Goal: Check status: Check status

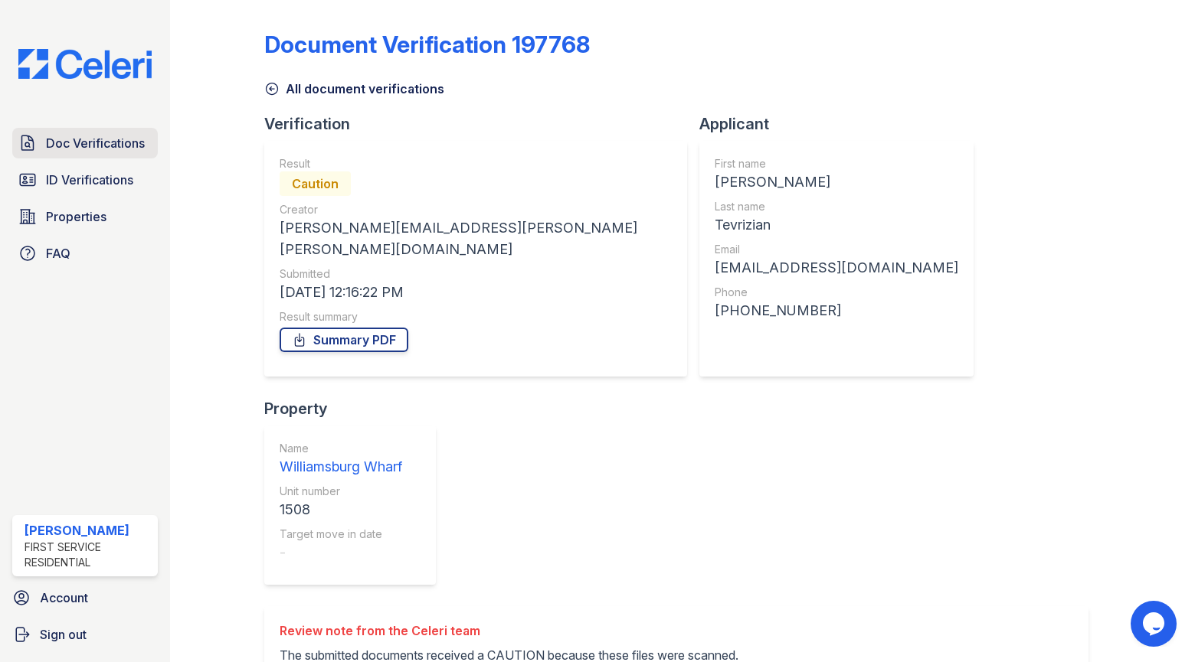
scroll to position [208, 0]
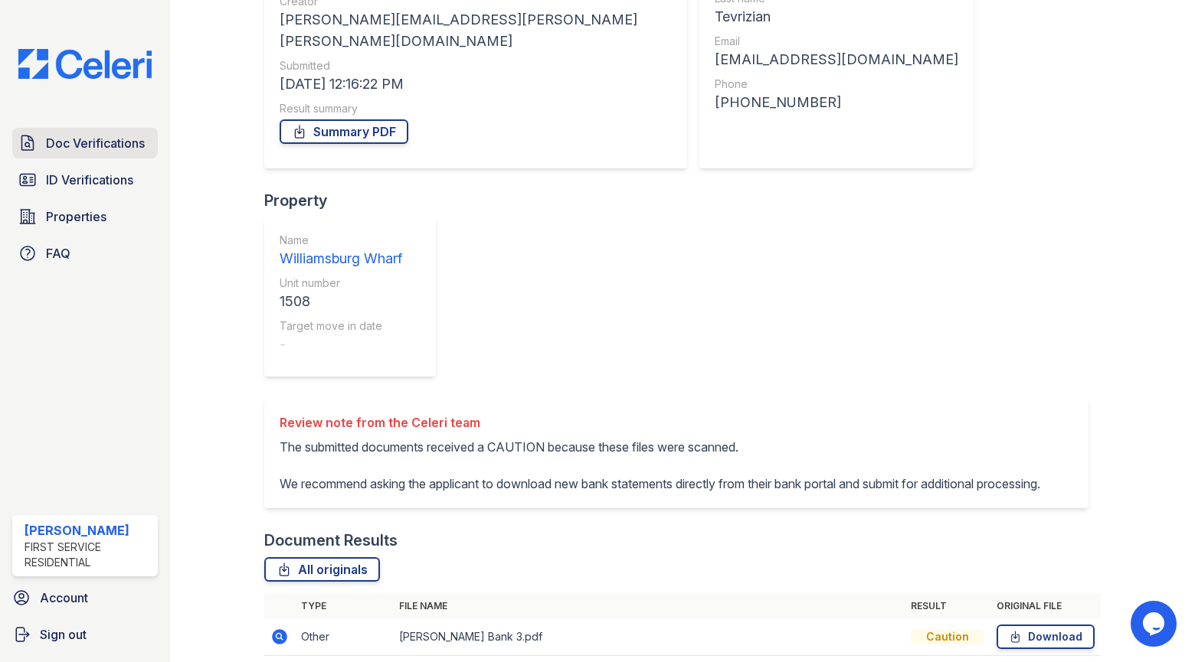
click at [57, 135] on span "Doc Verifications" at bounding box center [95, 143] width 99 height 18
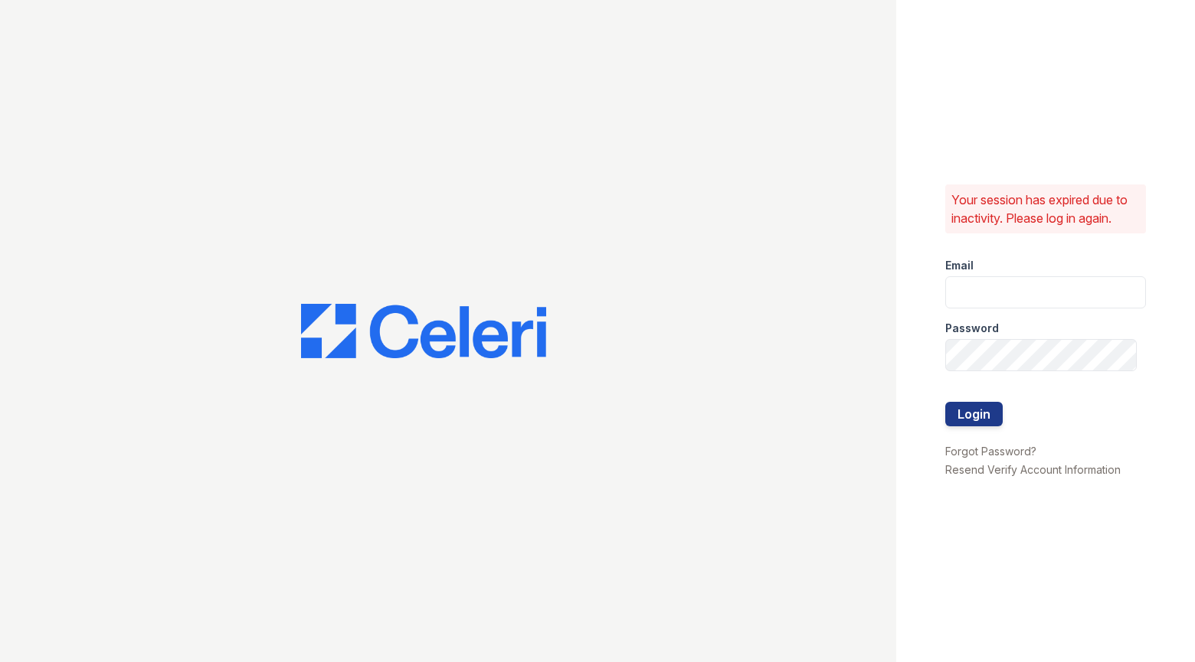
type input "Mindy.Singh@corcoran.com"
click at [981, 414] on button "Login" at bounding box center [973, 414] width 57 height 25
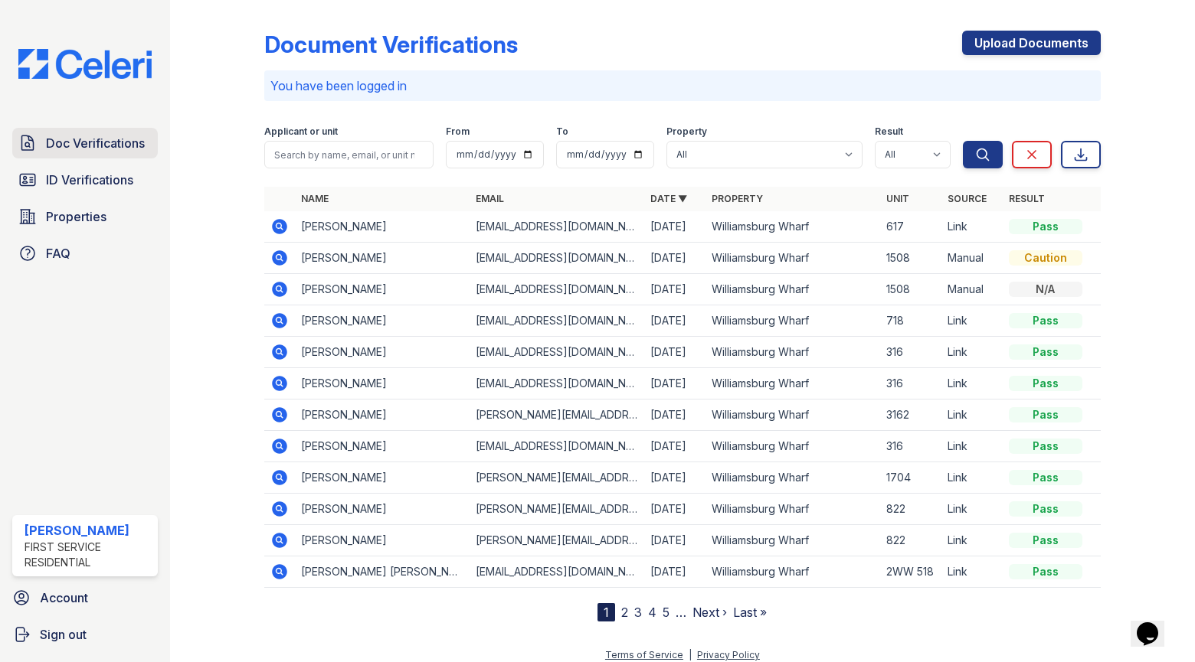
click at [87, 142] on span "Doc Verifications" at bounding box center [95, 143] width 99 height 18
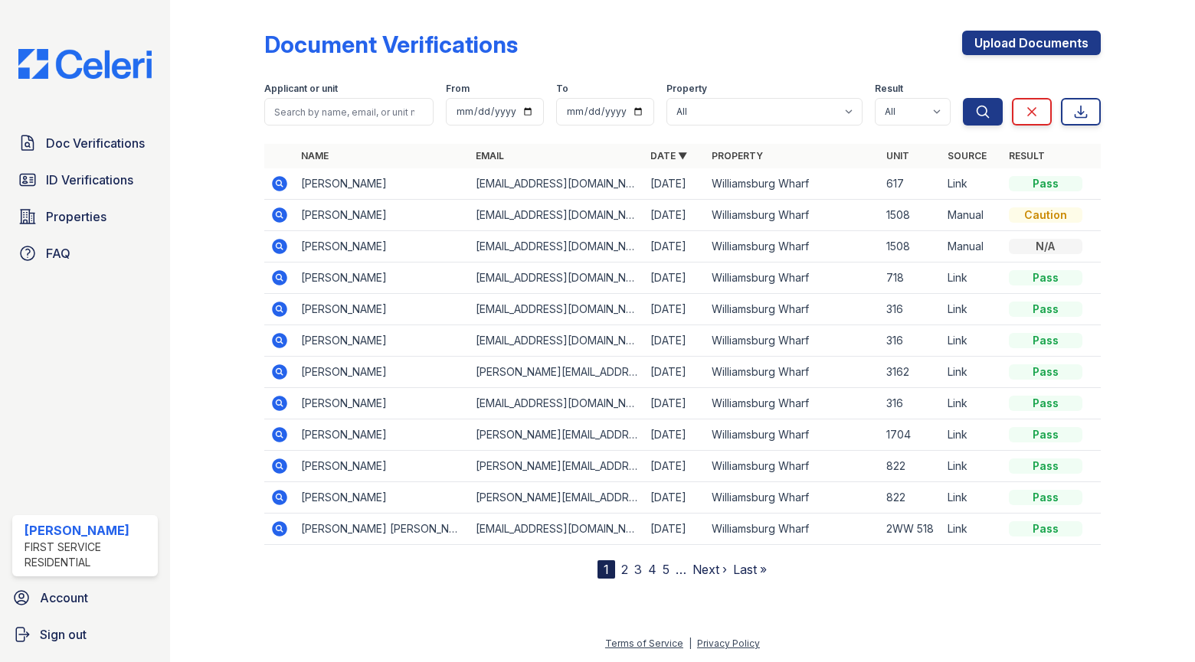
click at [286, 309] on icon at bounding box center [279, 309] width 15 height 15
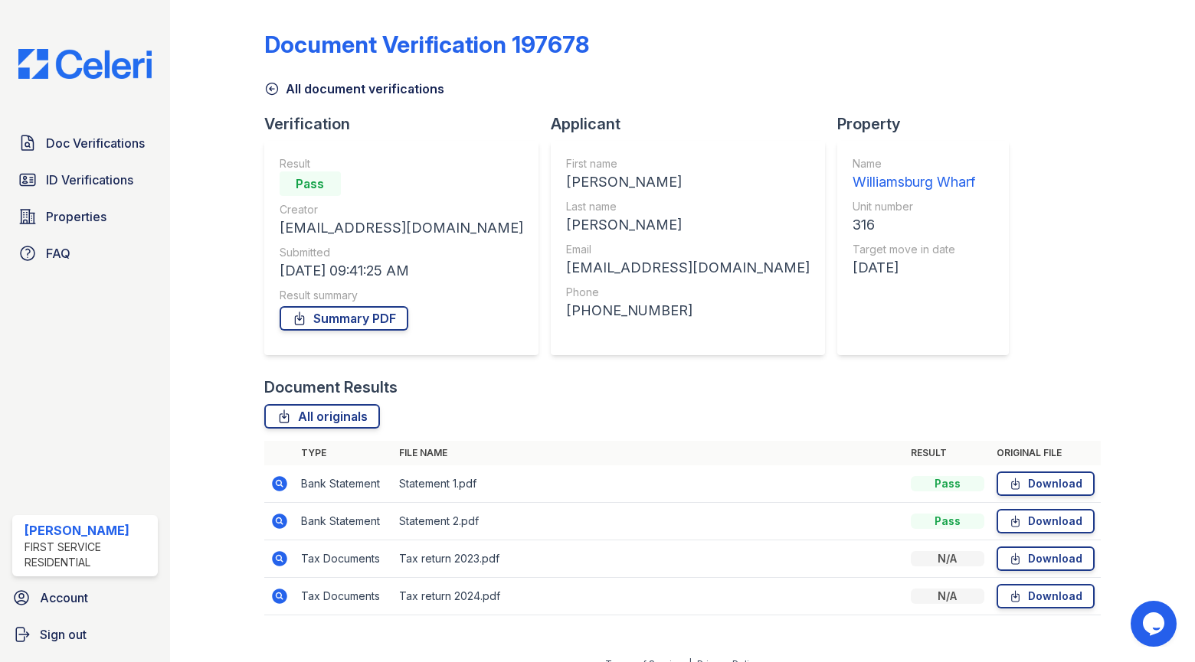
click at [283, 600] on icon at bounding box center [279, 596] width 15 height 15
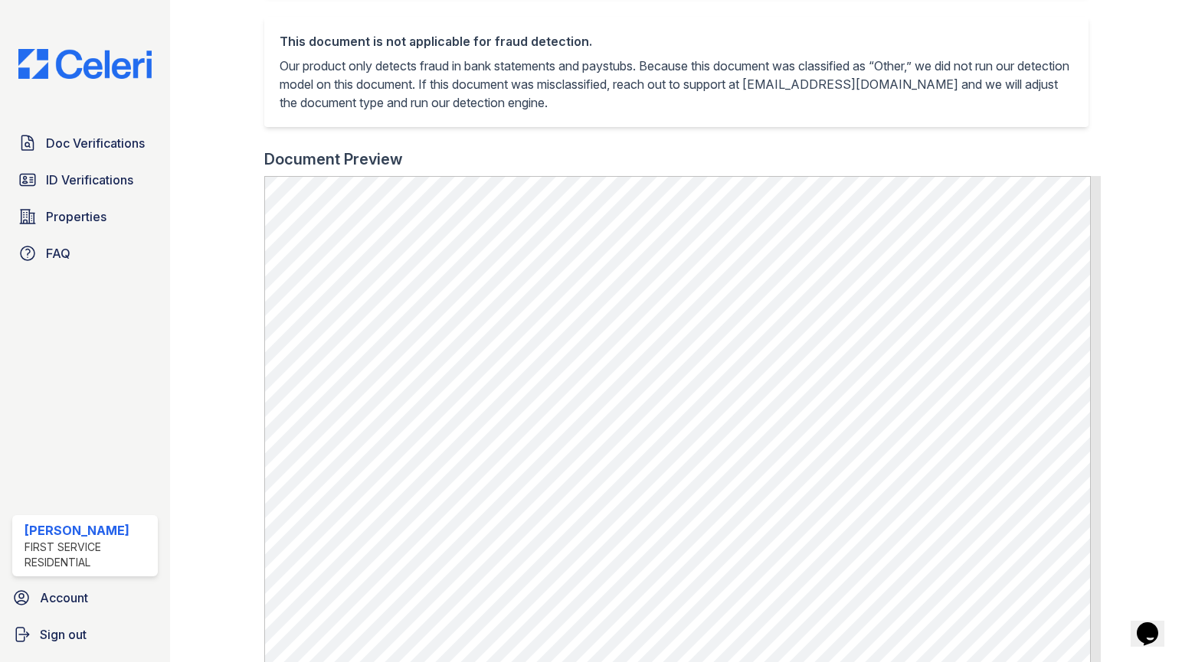
scroll to position [459, 0]
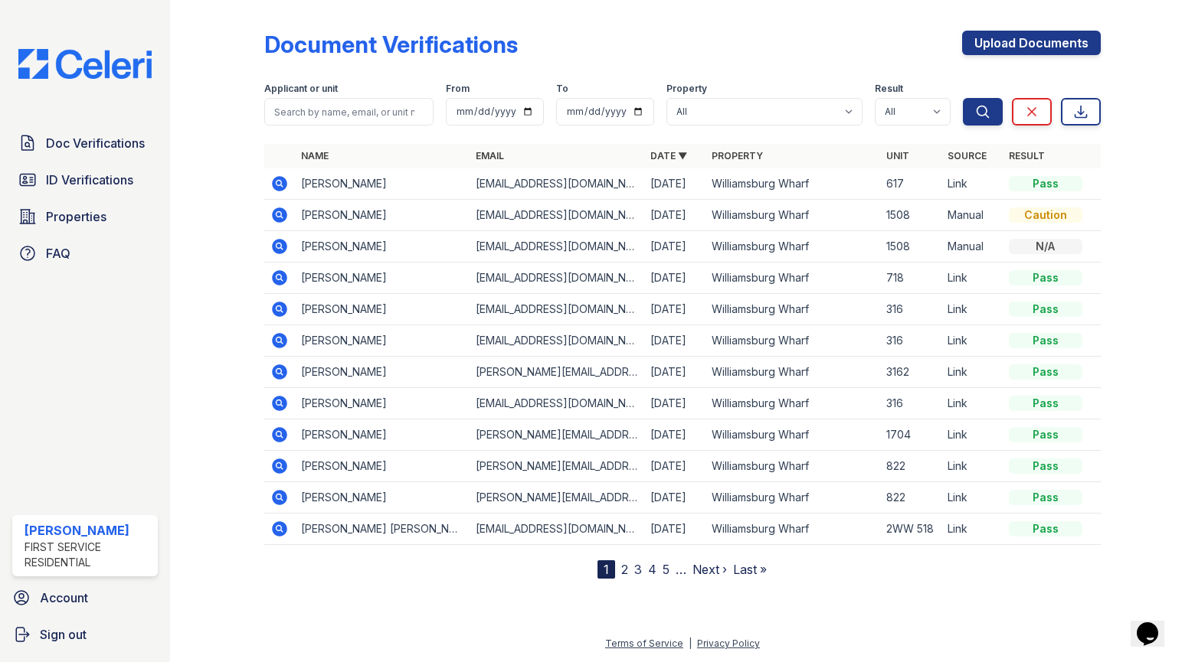
click at [282, 340] on icon at bounding box center [279, 340] width 15 height 15
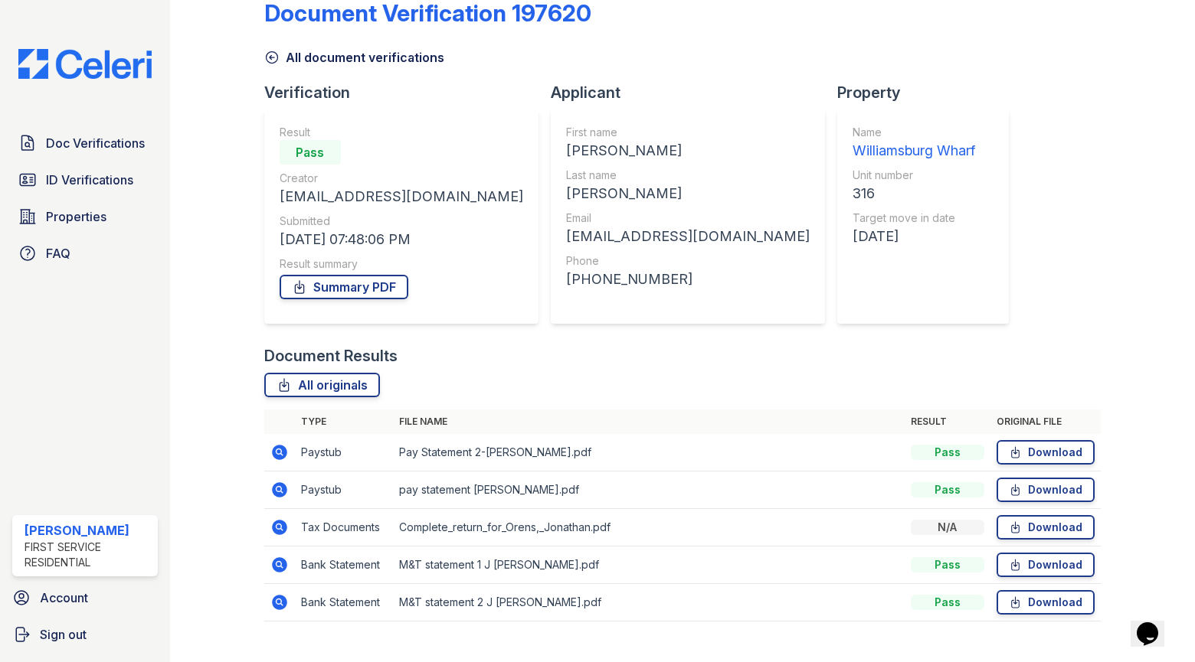
scroll to position [58, 0]
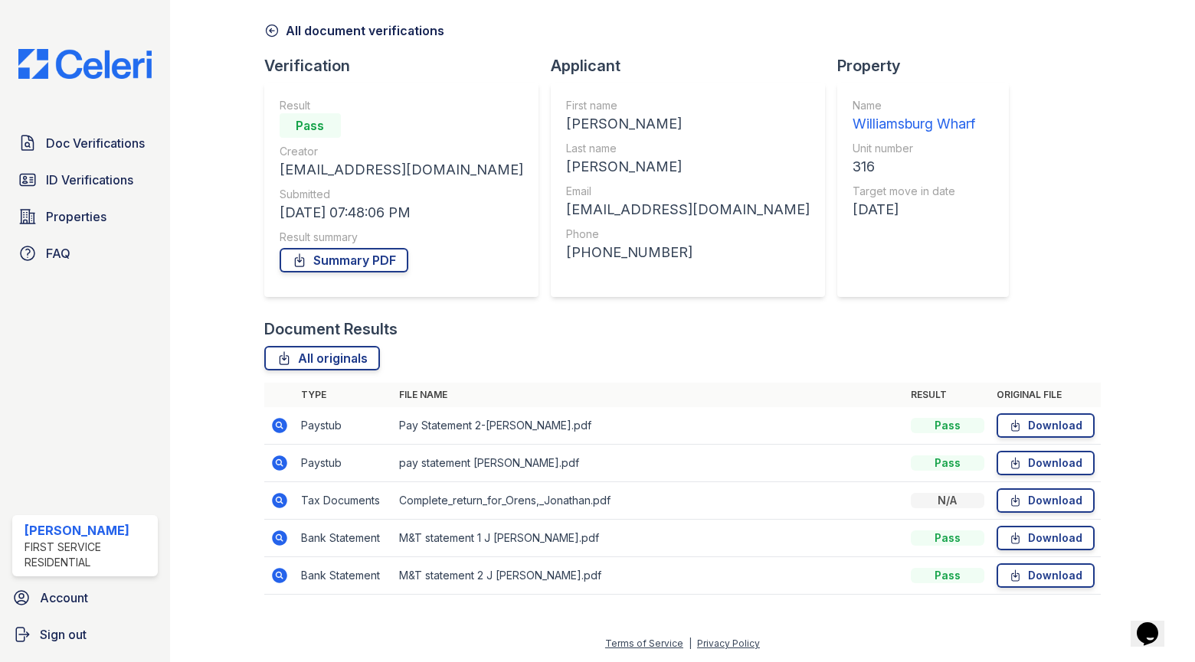
click at [280, 501] on icon at bounding box center [278, 500] width 4 height 4
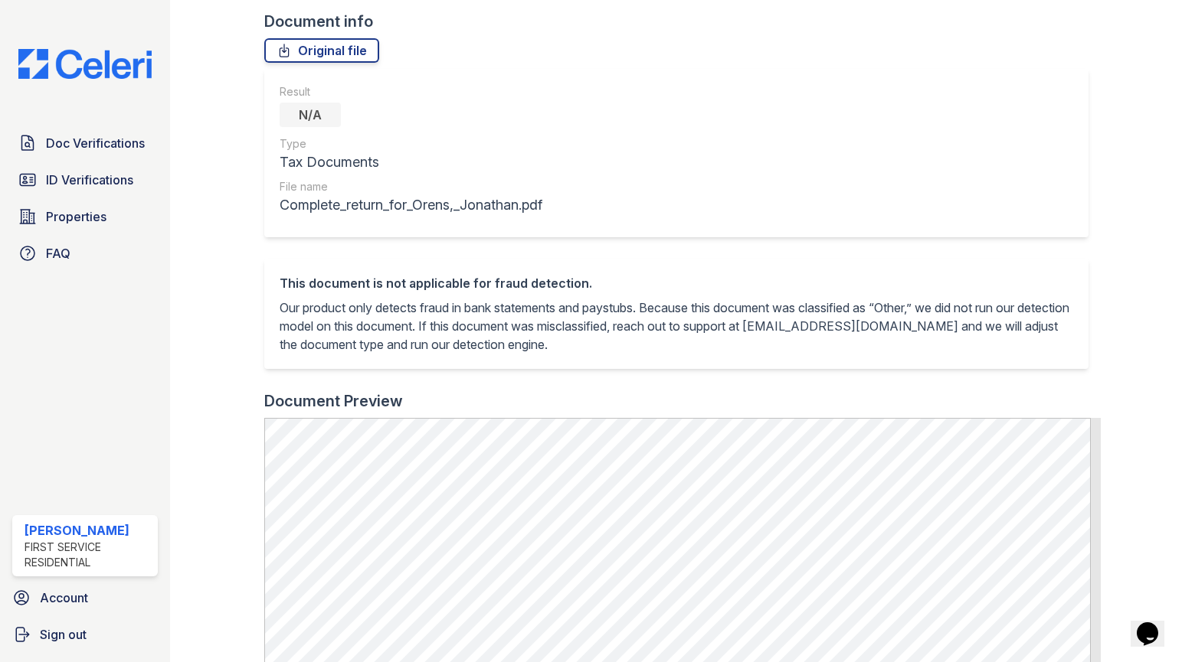
scroll to position [536, 0]
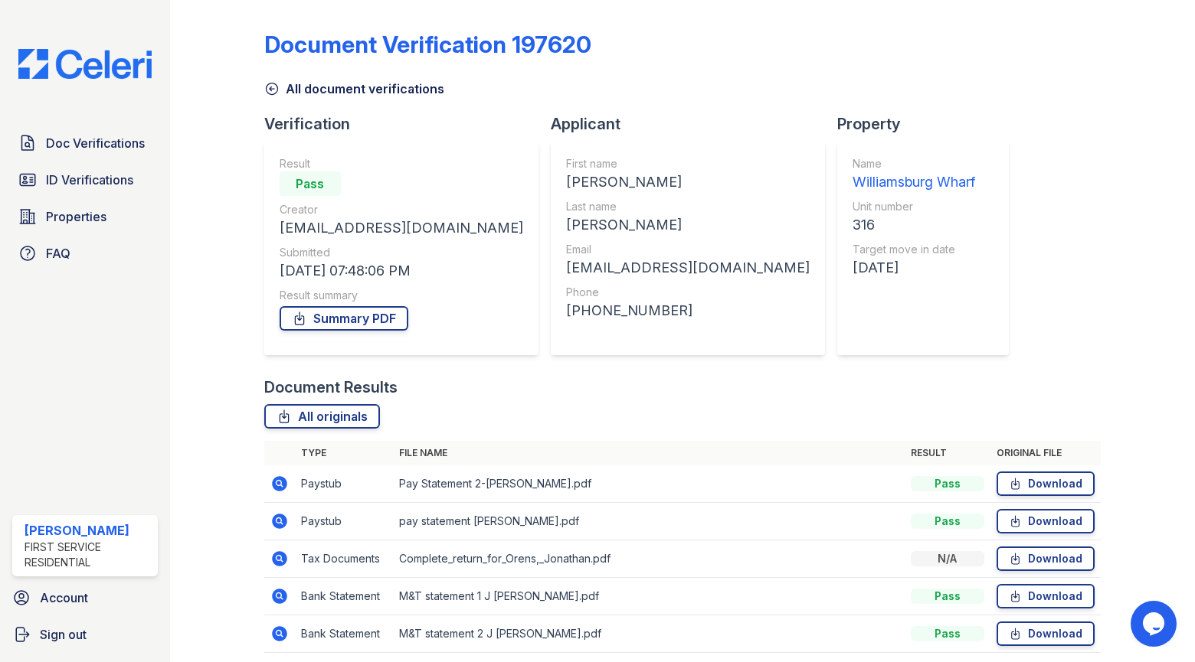
scroll to position [58, 0]
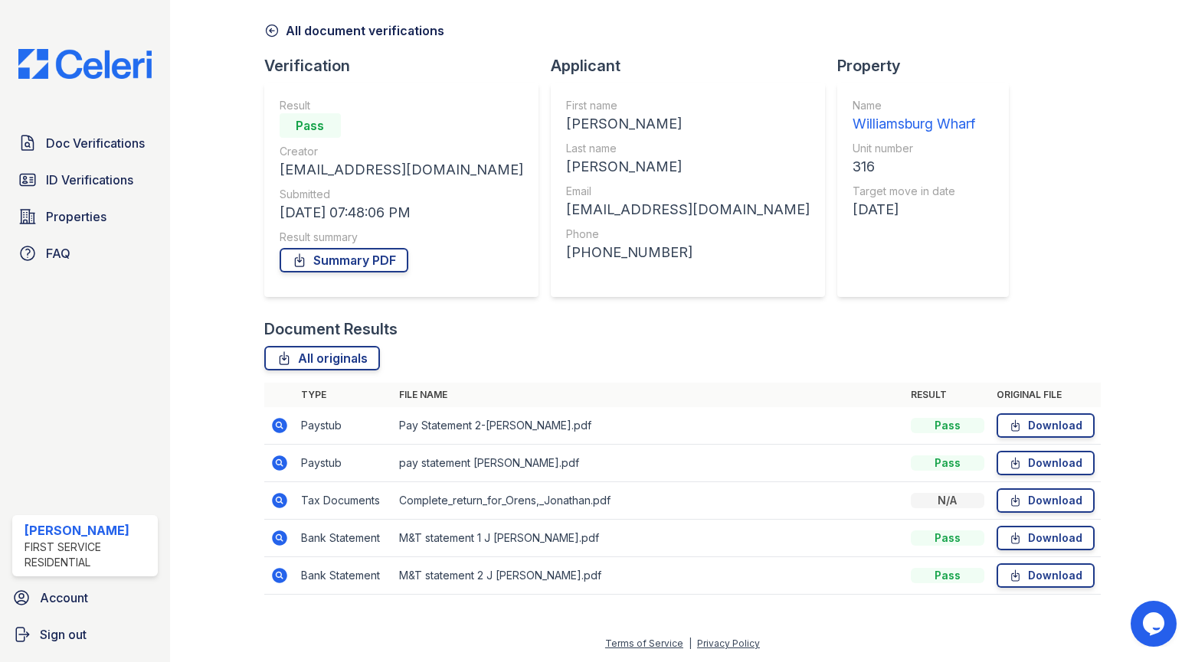
click at [276, 574] on icon at bounding box center [279, 576] width 18 height 18
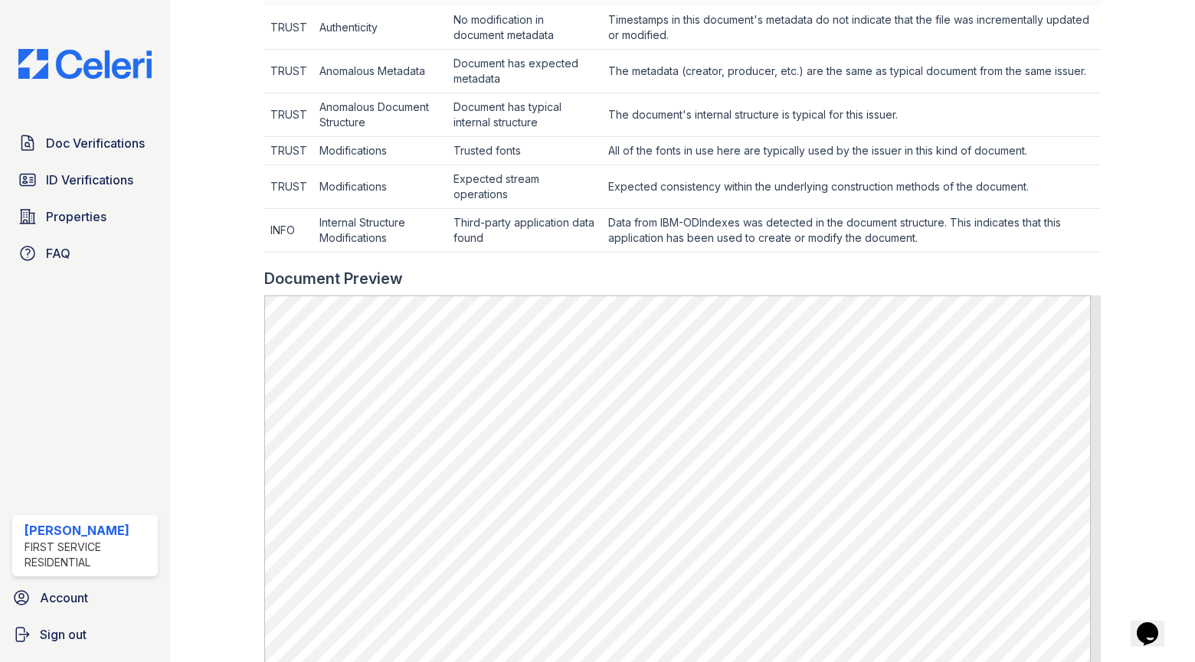
scroll to position [613, 0]
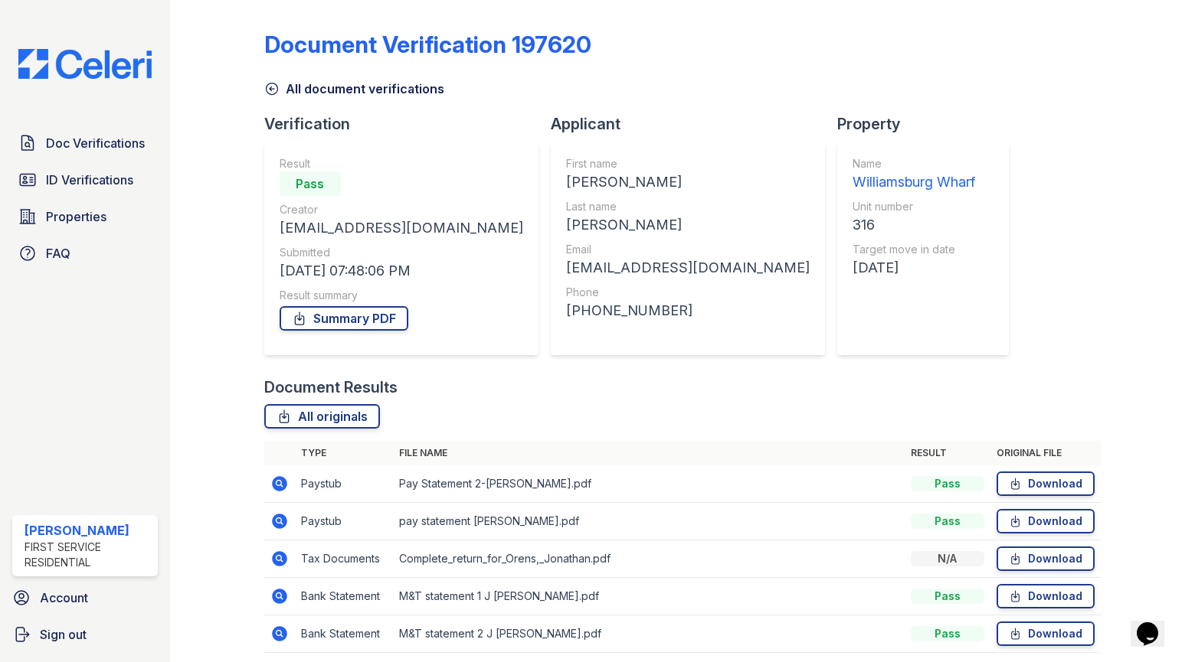
click at [281, 593] on icon at bounding box center [279, 596] width 15 height 15
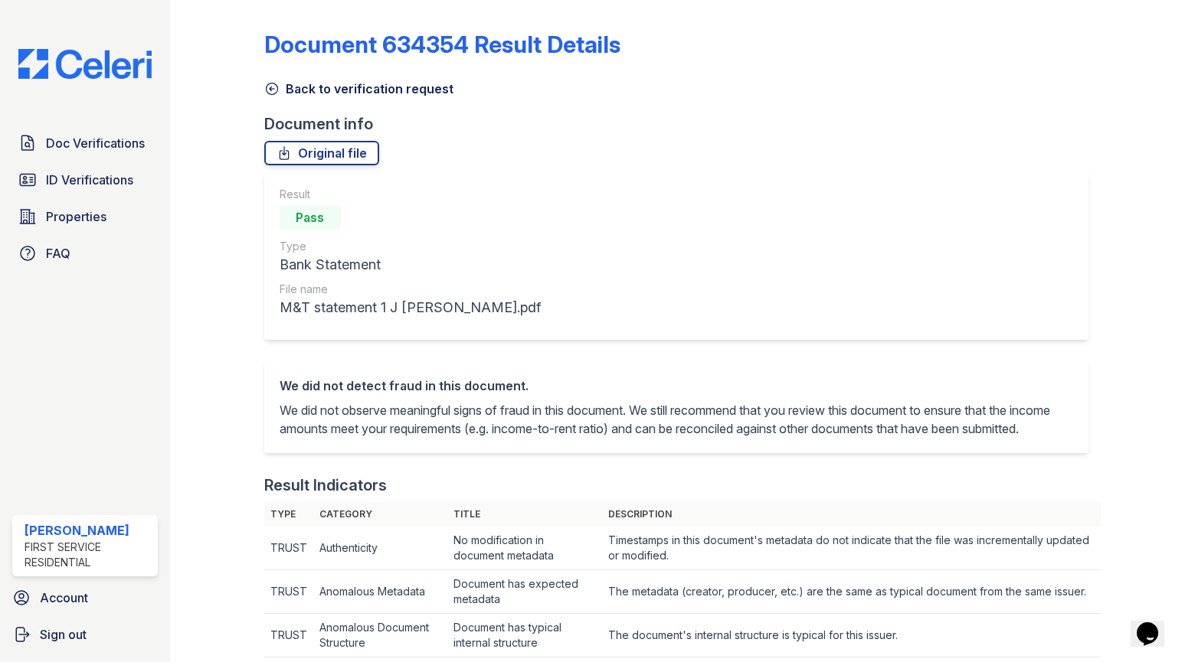
click at [267, 88] on icon at bounding box center [271, 88] width 15 height 15
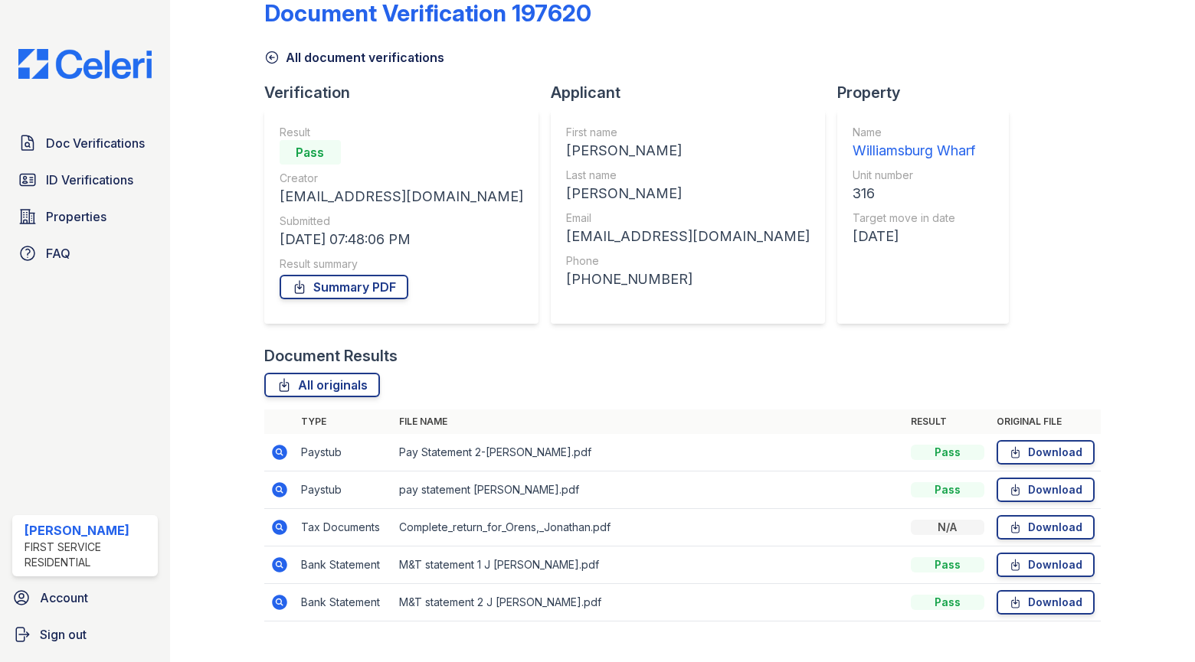
scroll to position [58, 0]
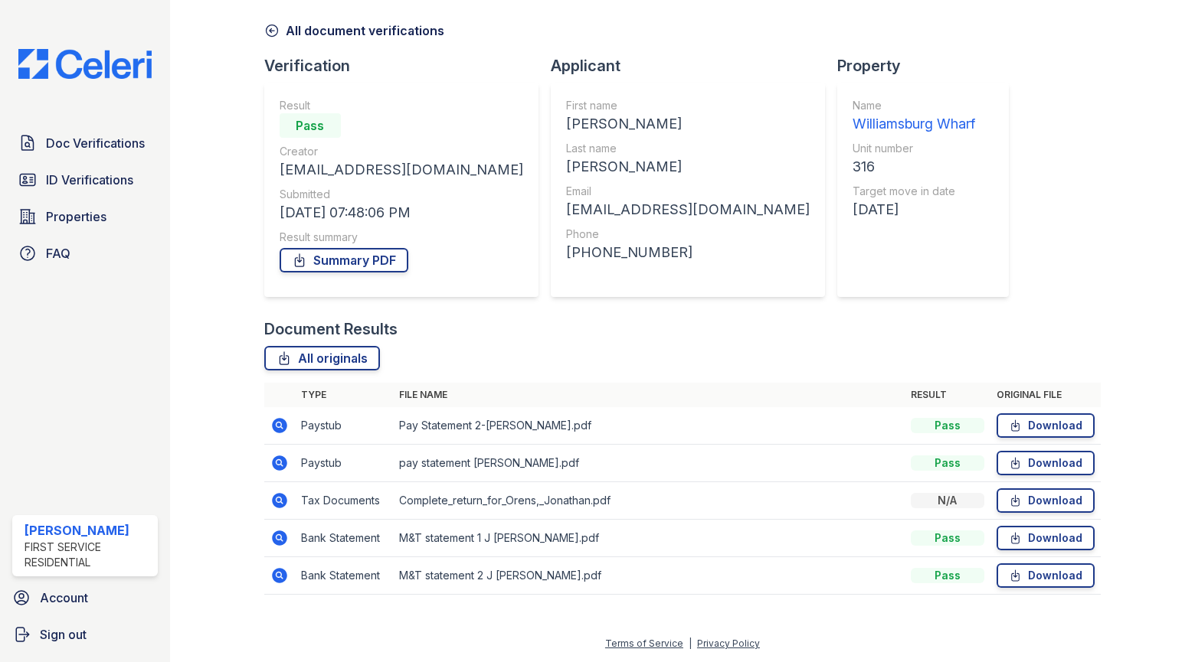
click at [276, 465] on icon at bounding box center [279, 463] width 18 height 18
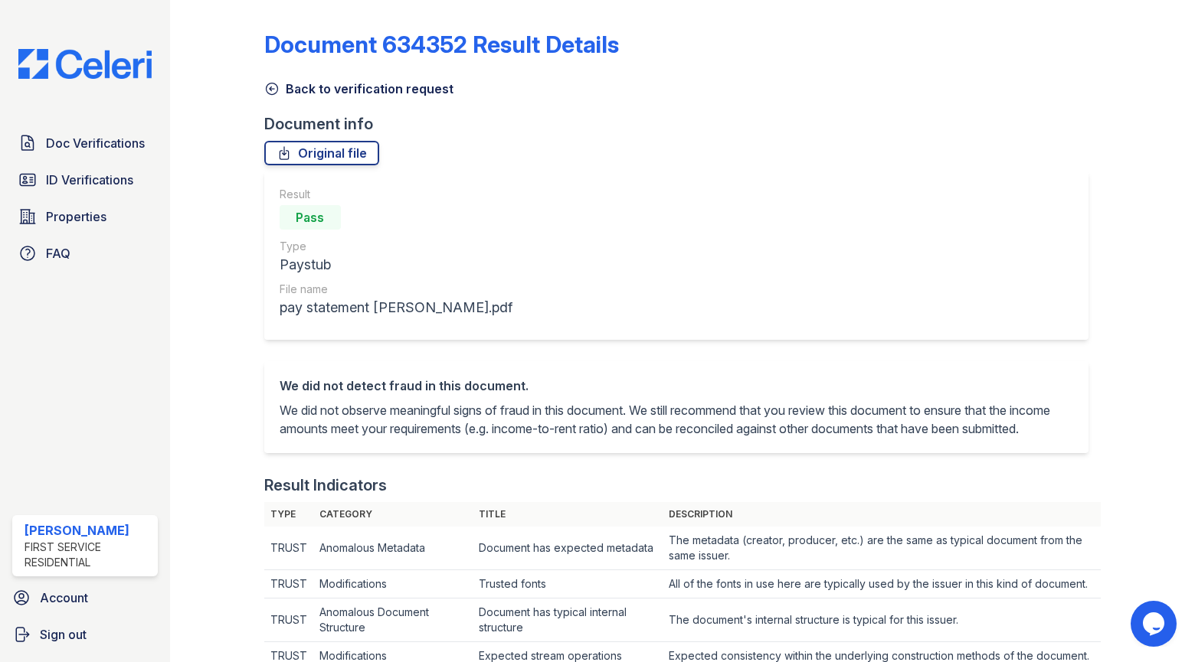
click at [267, 89] on icon at bounding box center [271, 88] width 15 height 15
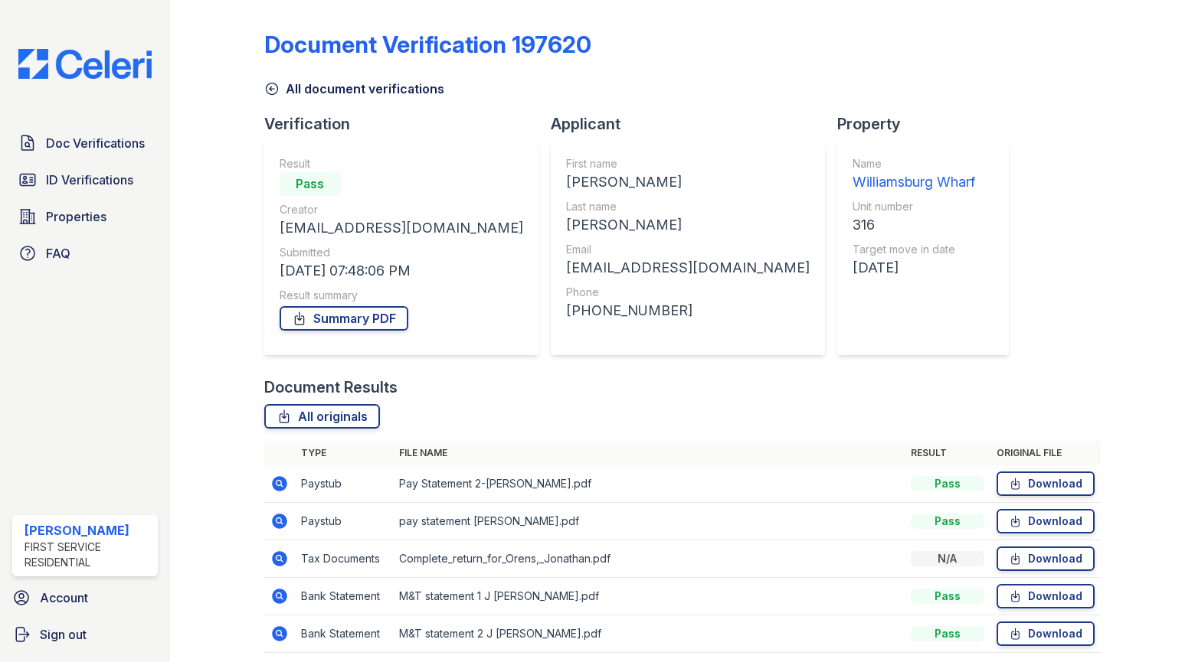
click at [276, 522] on icon at bounding box center [279, 521] width 18 height 18
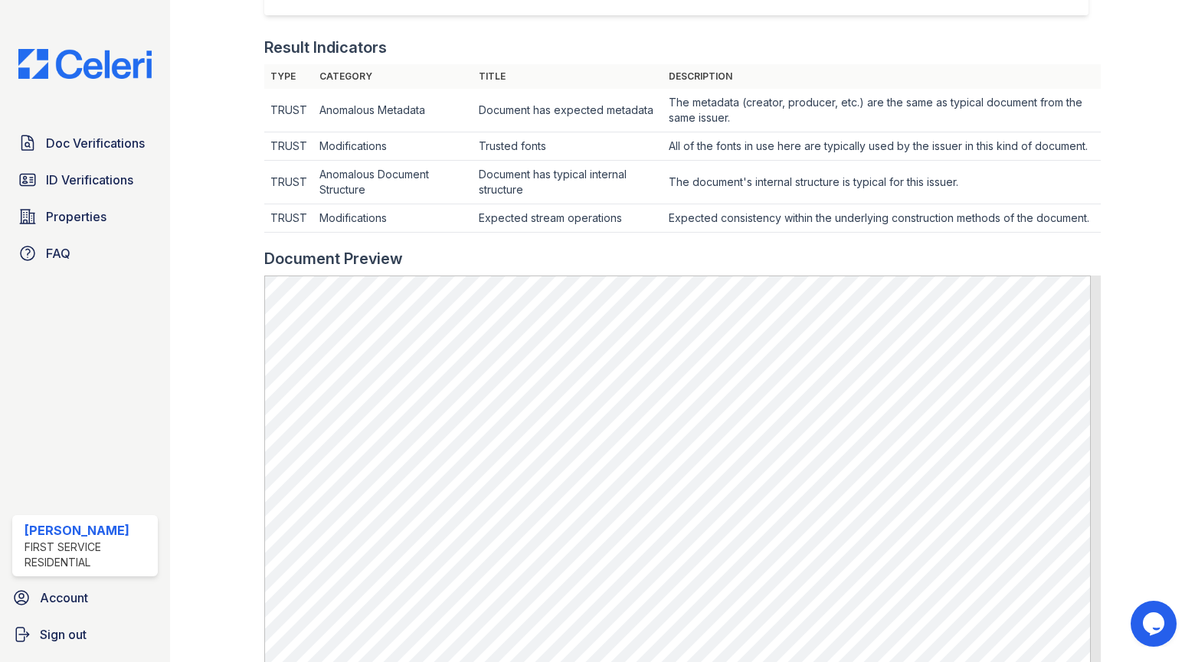
scroll to position [432, 0]
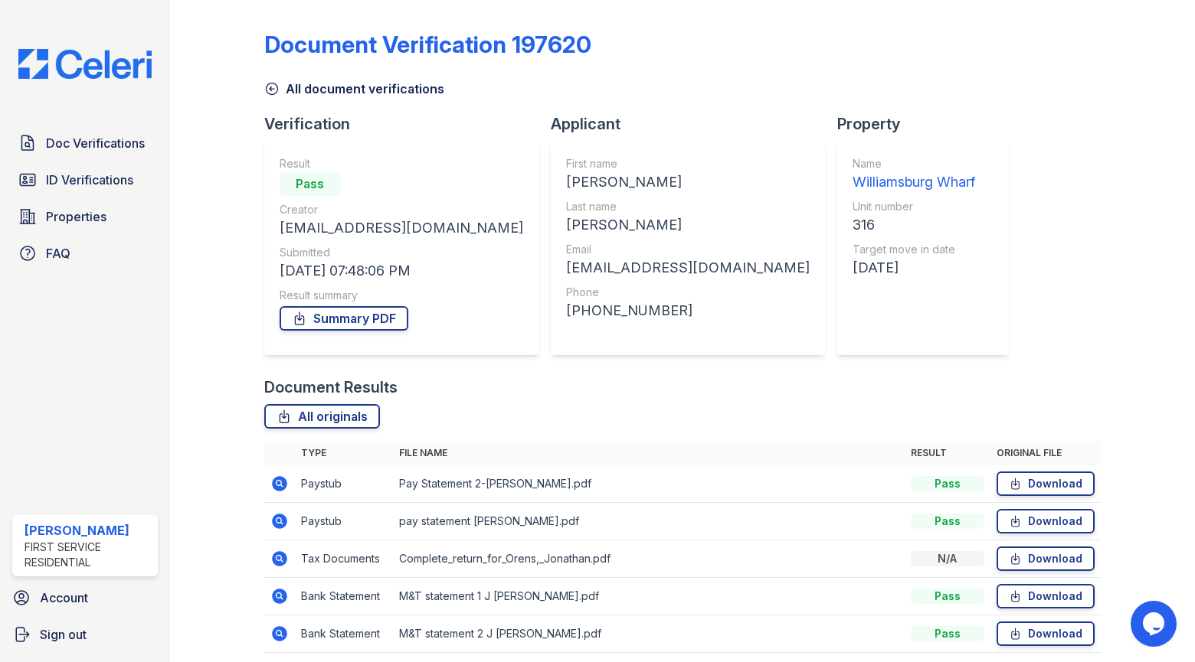
click at [280, 480] on icon at bounding box center [279, 483] width 15 height 15
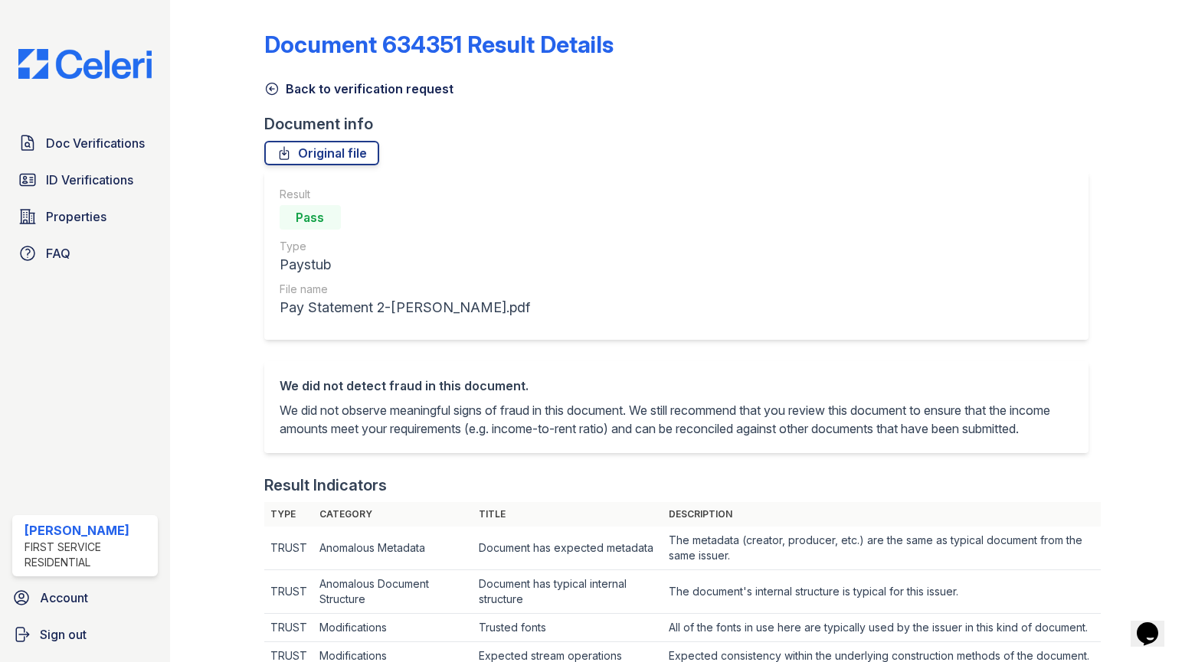
click at [271, 81] on icon at bounding box center [271, 88] width 15 height 15
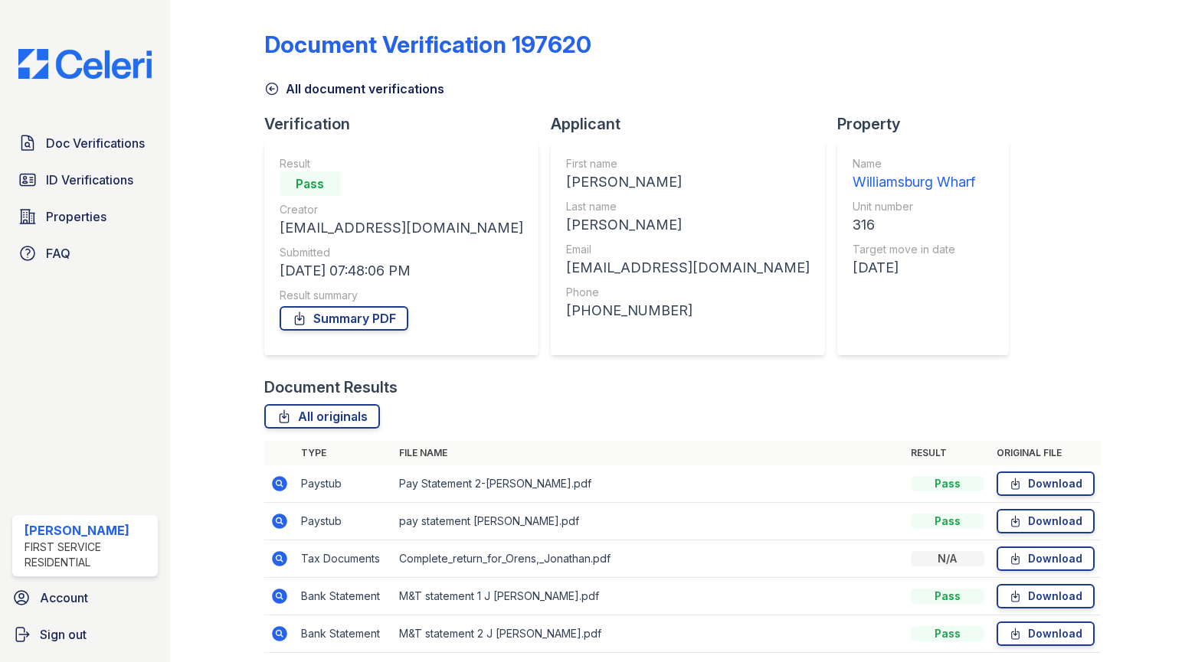
click at [281, 522] on icon at bounding box center [279, 521] width 15 height 15
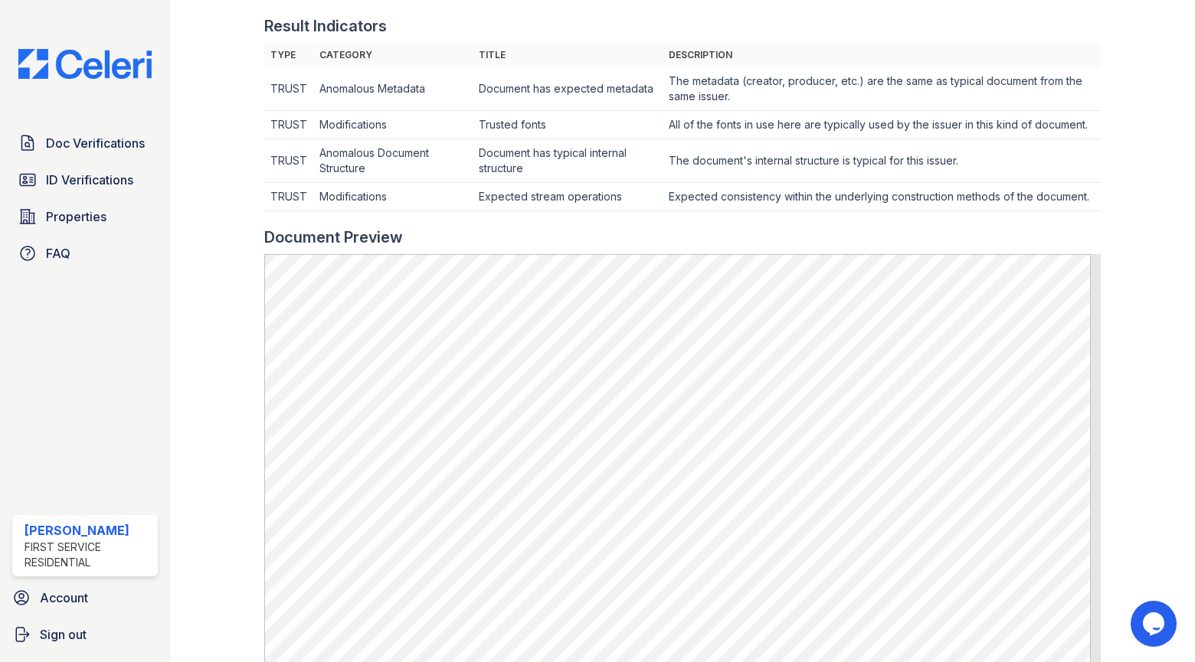
scroll to position [689, 0]
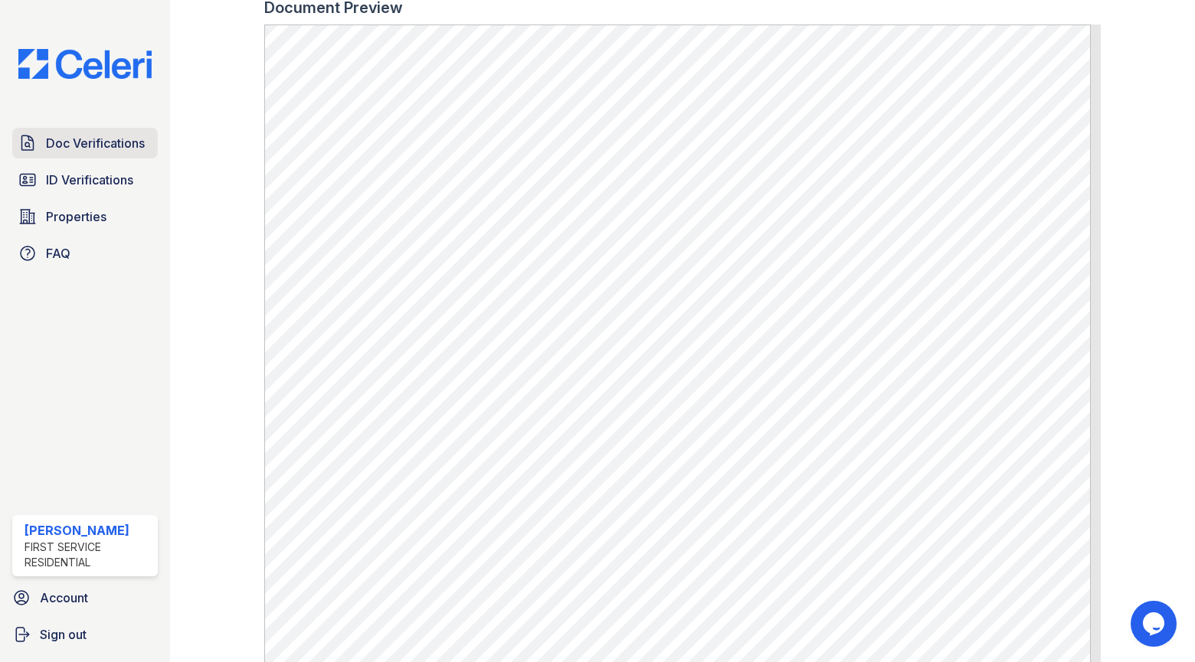
click at [97, 147] on span "Doc Verifications" at bounding box center [95, 143] width 99 height 18
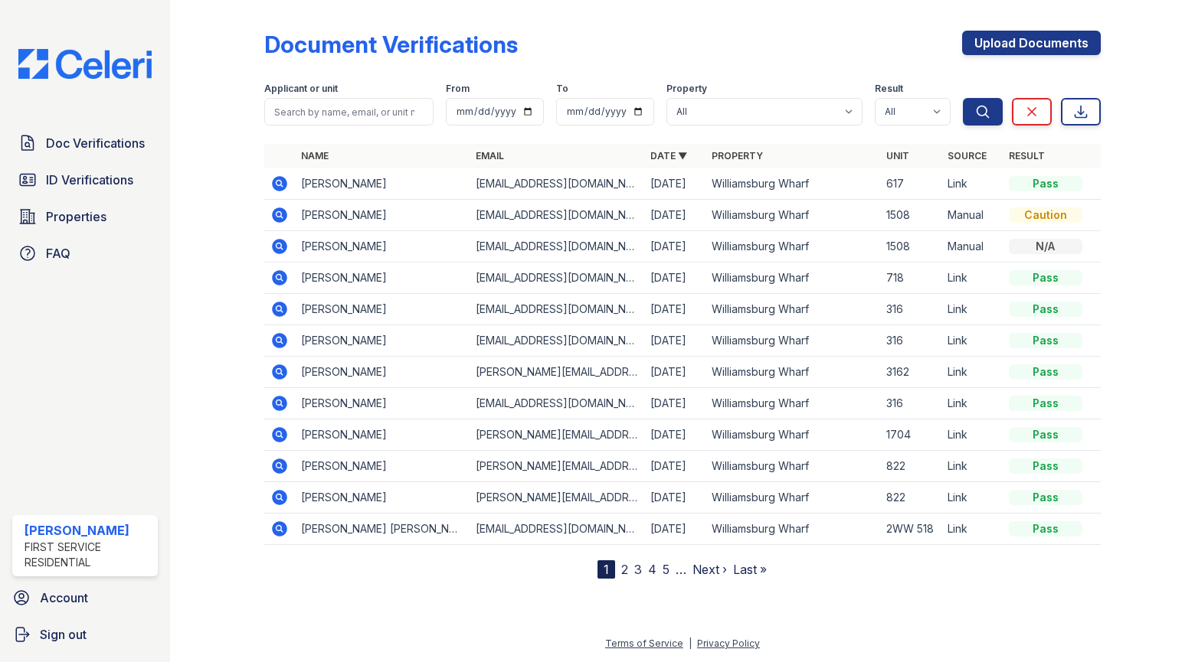
click at [284, 306] on icon at bounding box center [279, 309] width 15 height 15
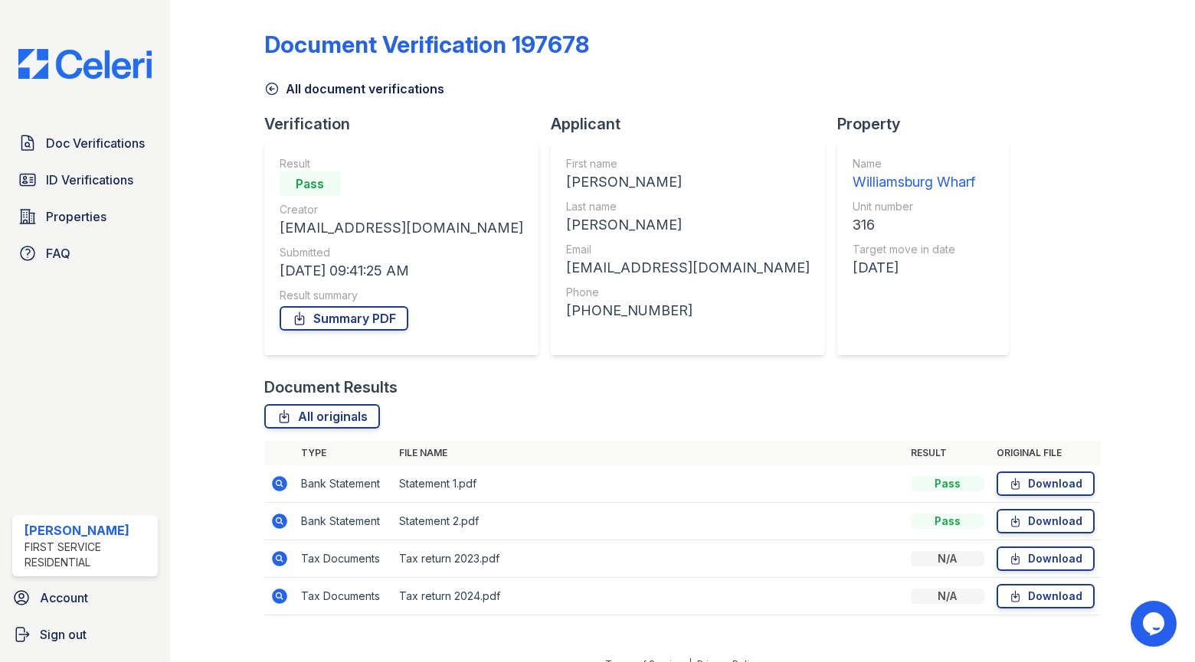
click at [281, 594] on icon at bounding box center [279, 596] width 15 height 15
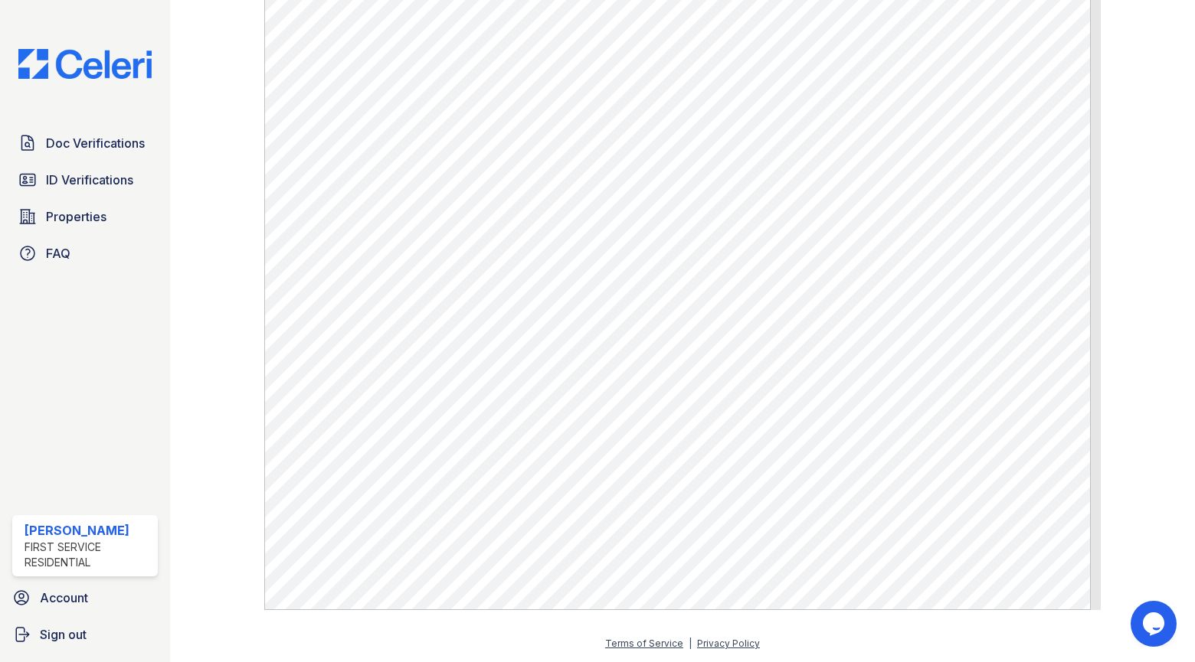
scroll to position [496, 0]
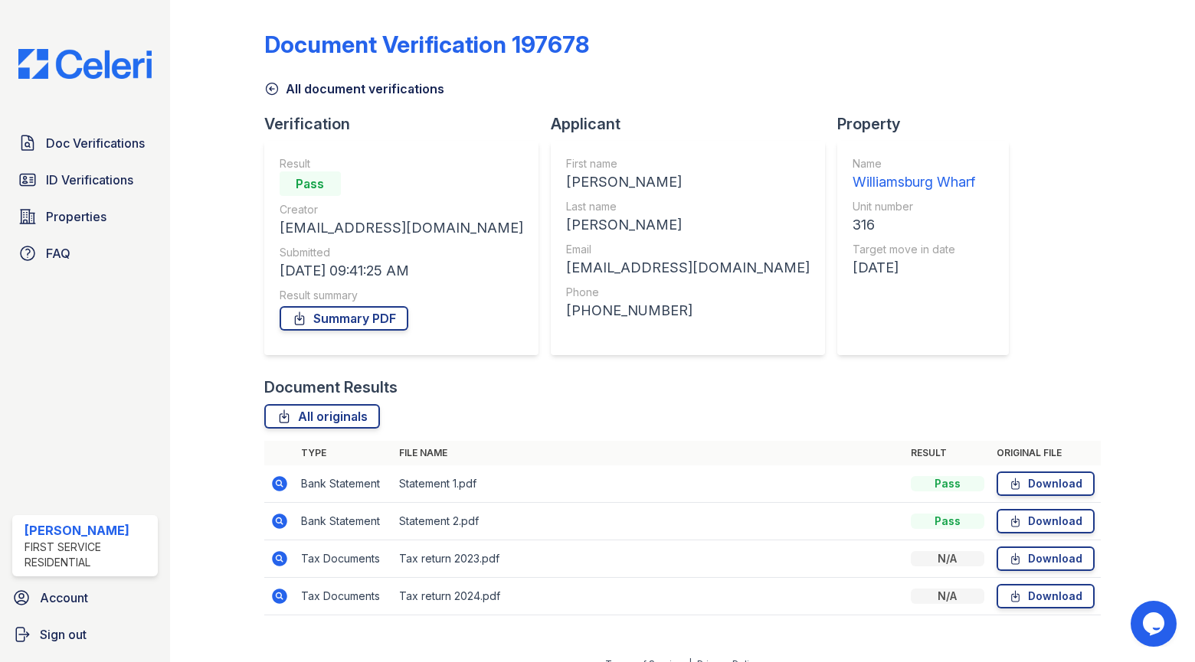
click at [283, 557] on icon at bounding box center [279, 558] width 15 height 15
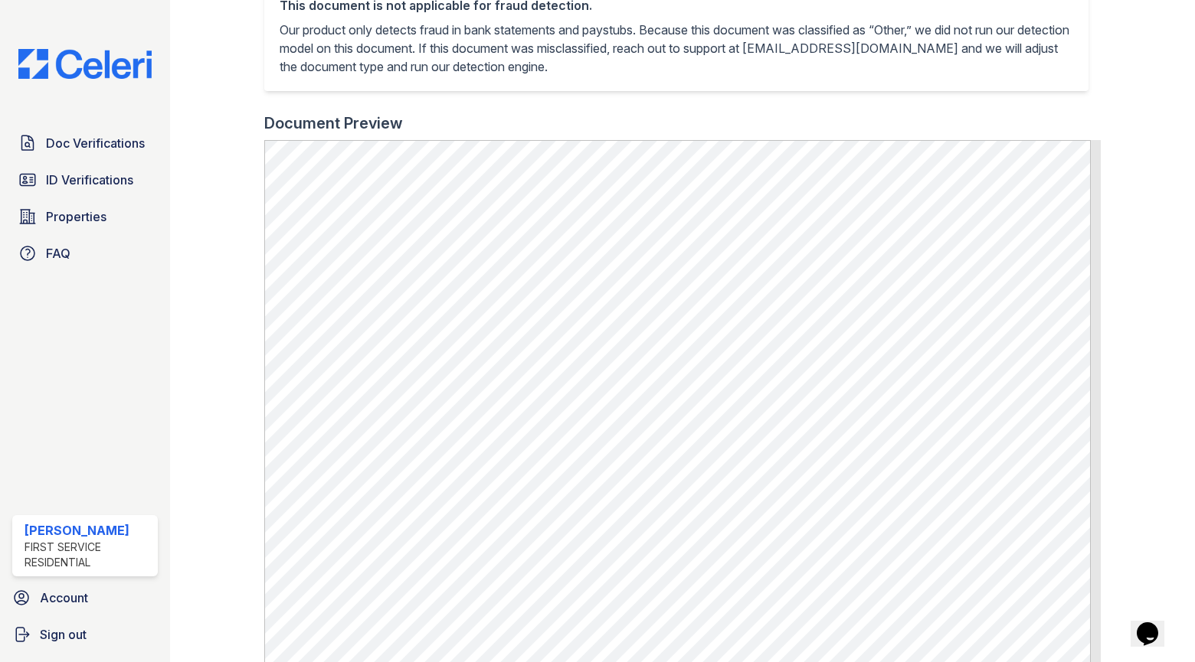
scroll to position [536, 0]
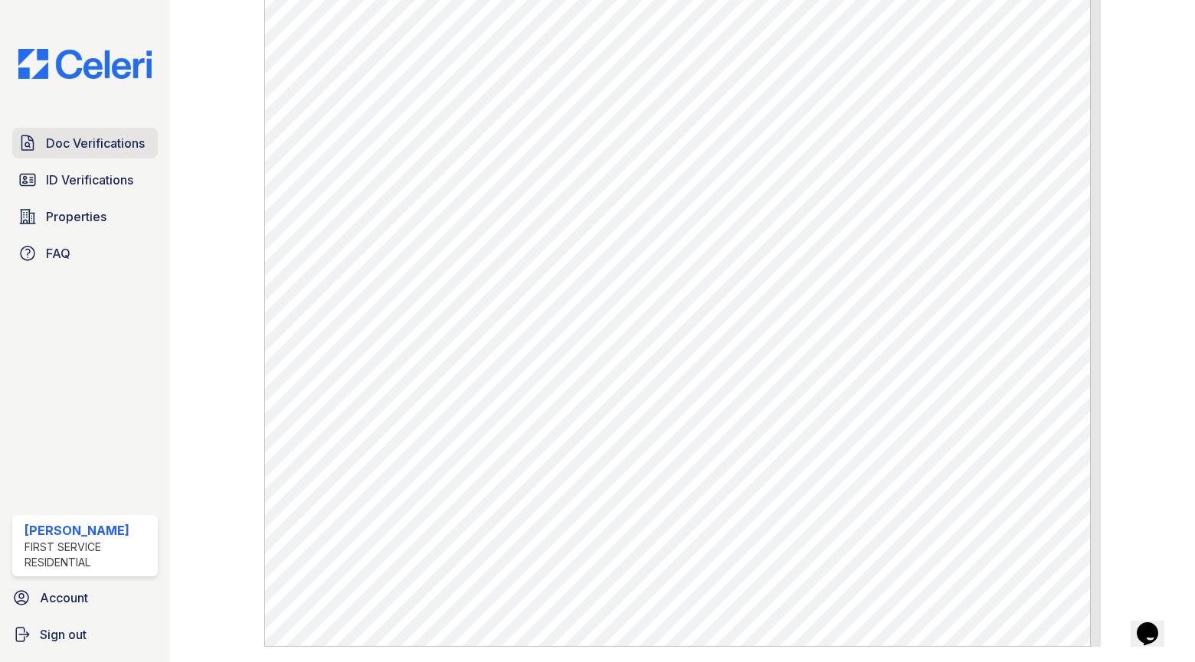
click at [77, 138] on span "Doc Verifications" at bounding box center [95, 143] width 99 height 18
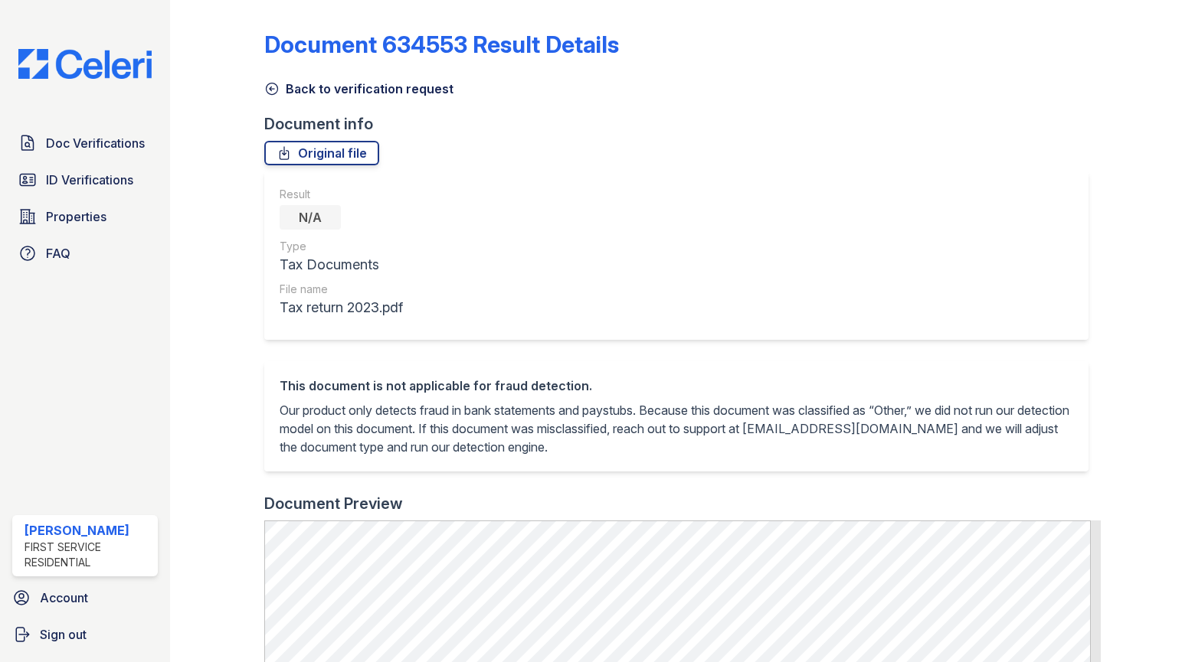
click at [280, 86] on link "Back to verification request" at bounding box center [358, 89] width 189 height 18
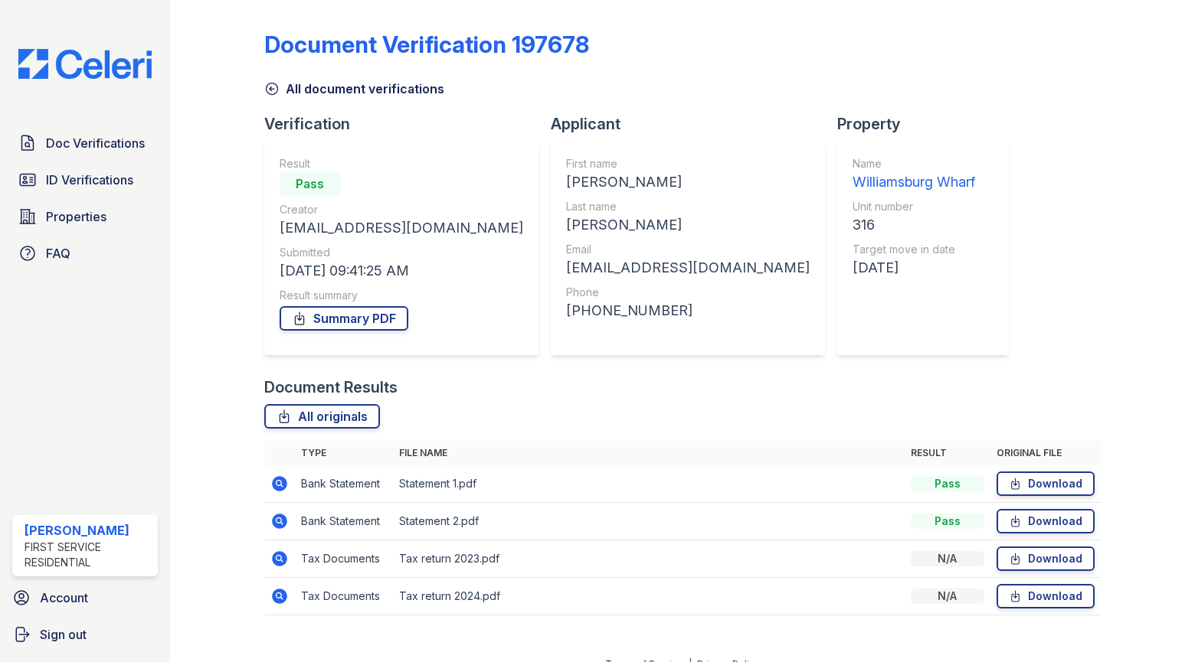
click at [276, 487] on icon at bounding box center [279, 483] width 15 height 15
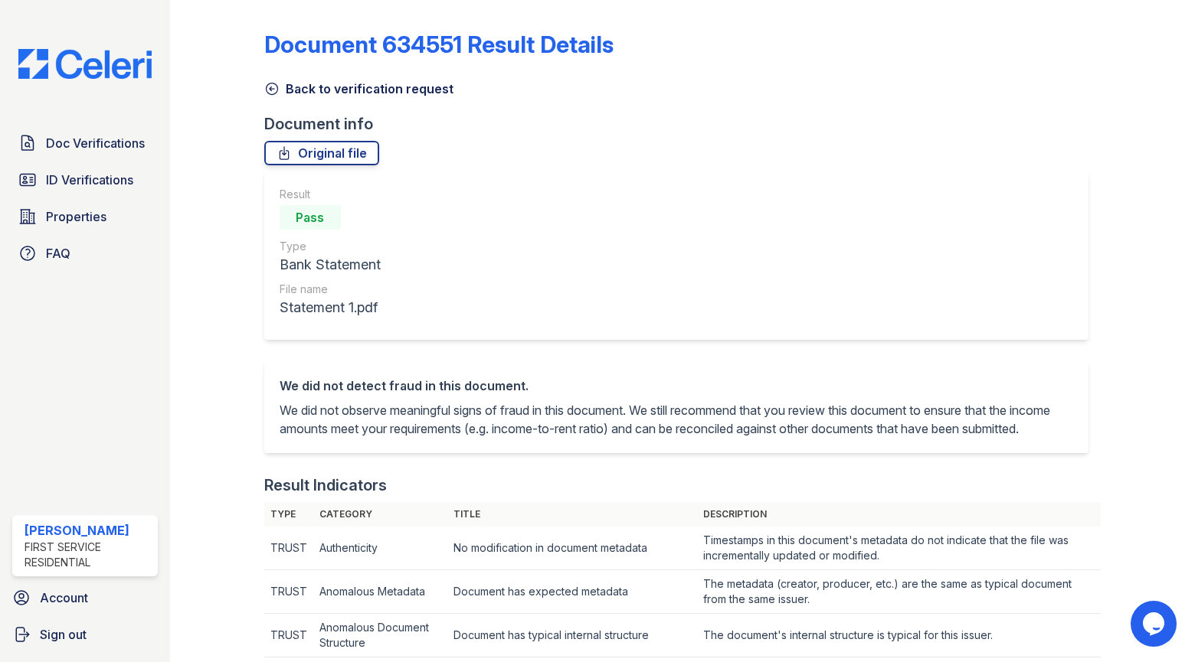
click at [268, 89] on icon at bounding box center [271, 88] width 15 height 15
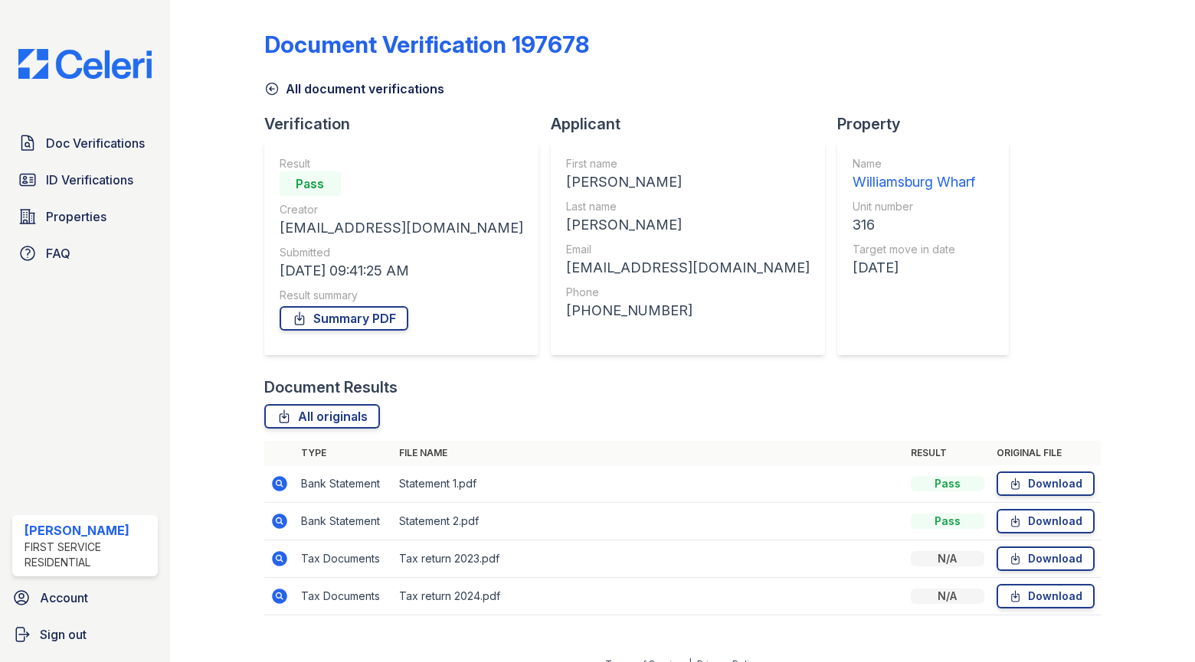
click at [283, 529] on icon at bounding box center [279, 521] width 18 height 18
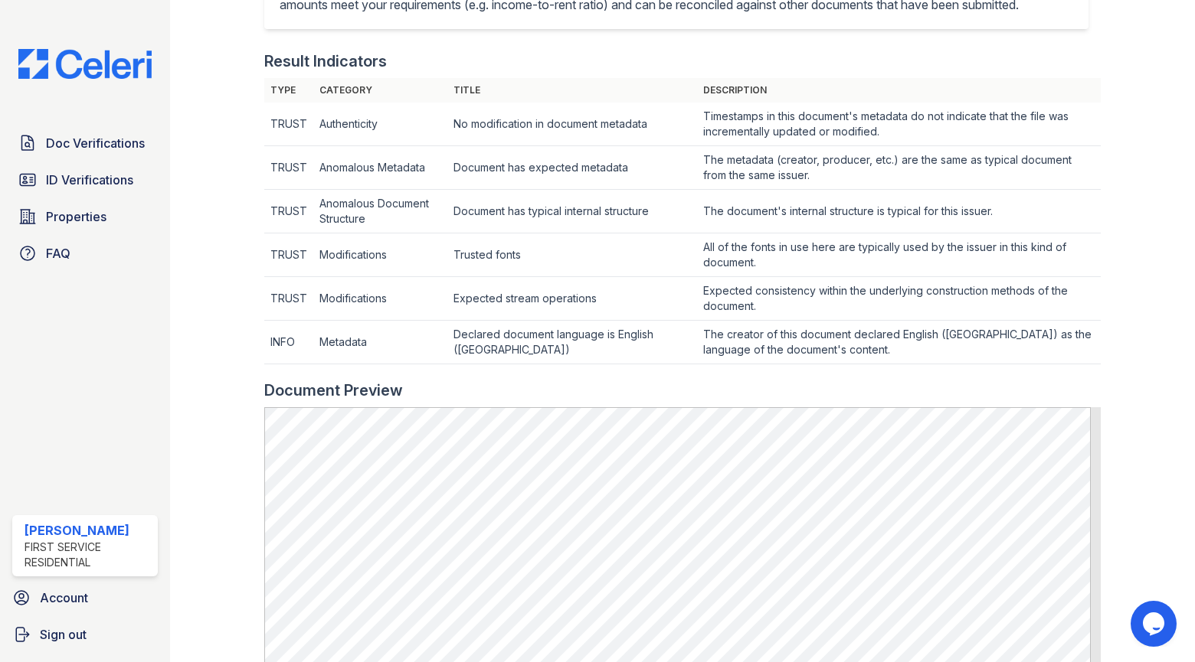
scroll to position [459, 0]
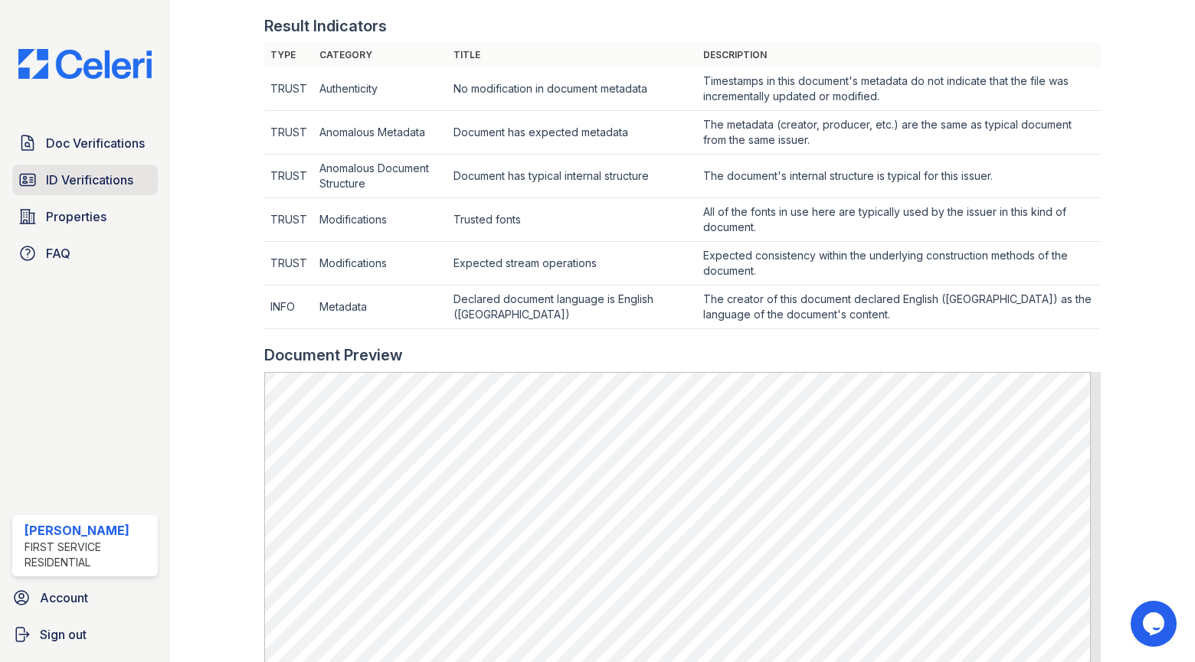
click at [83, 181] on span "ID Verifications" at bounding box center [89, 180] width 87 height 18
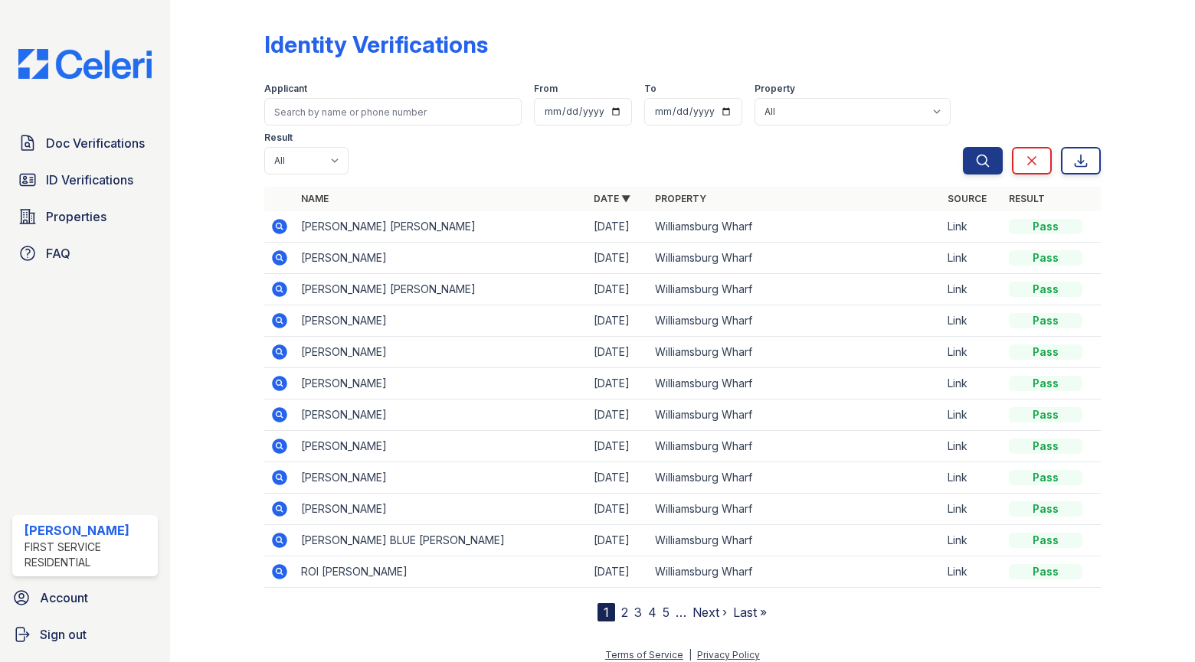
click at [283, 470] on icon at bounding box center [279, 477] width 15 height 15
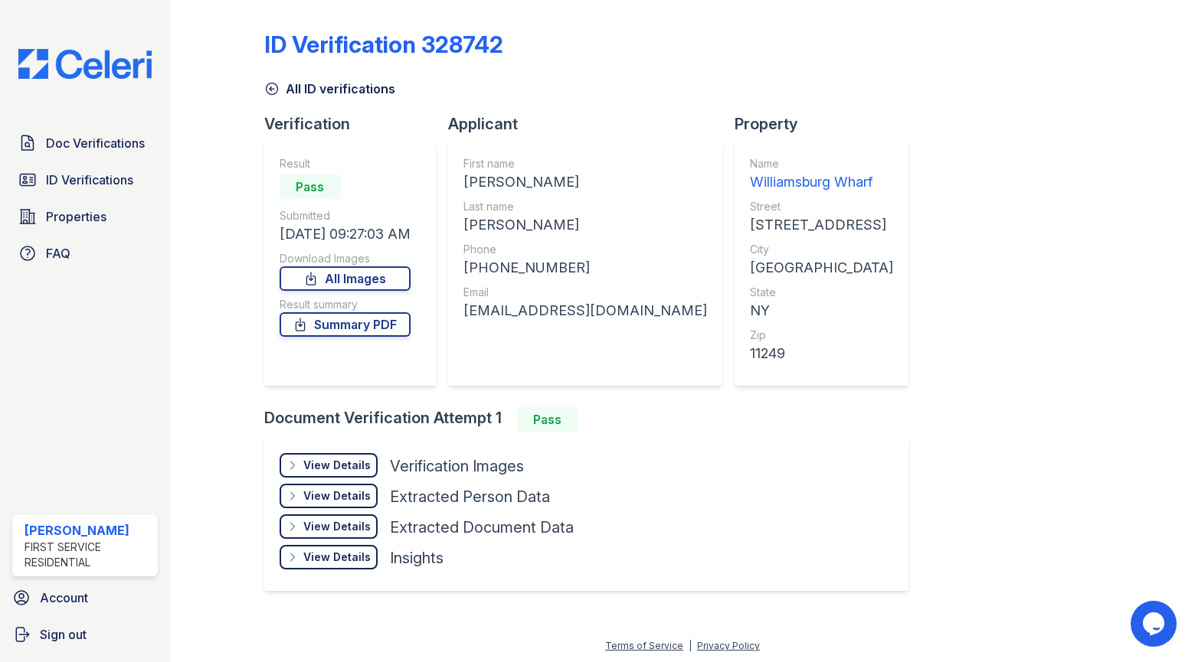
click at [334, 460] on div "View Details" at bounding box center [336, 465] width 67 height 15
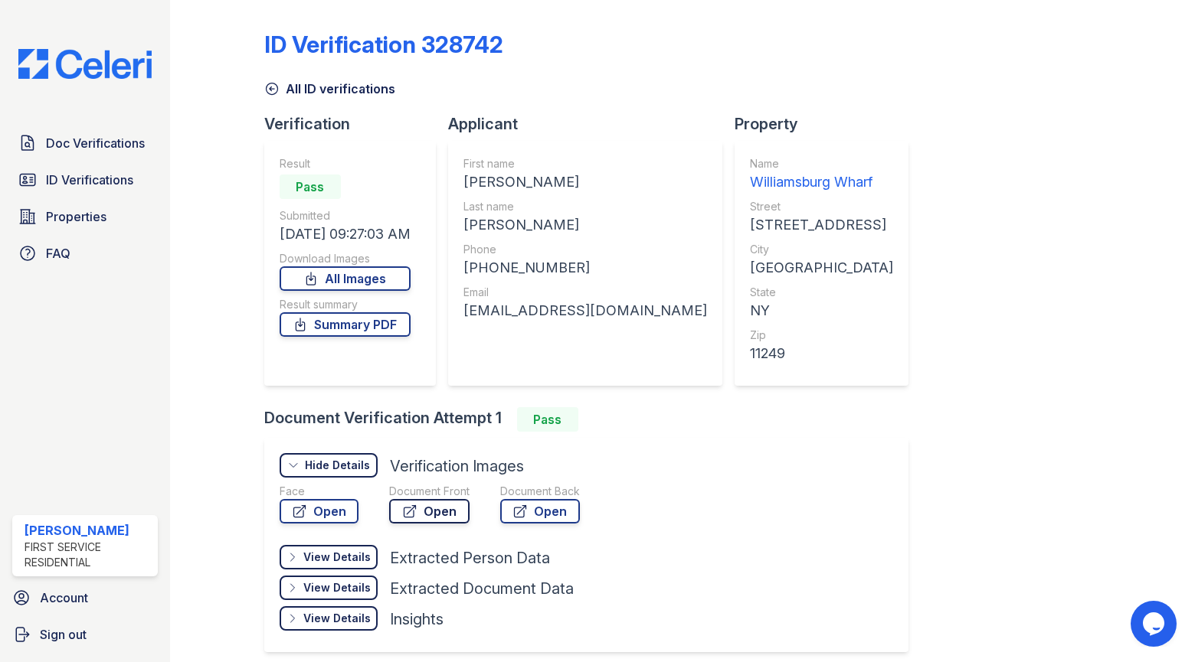
click at [445, 512] on link "Open" at bounding box center [429, 511] width 80 height 25
click at [276, 92] on icon at bounding box center [271, 88] width 15 height 15
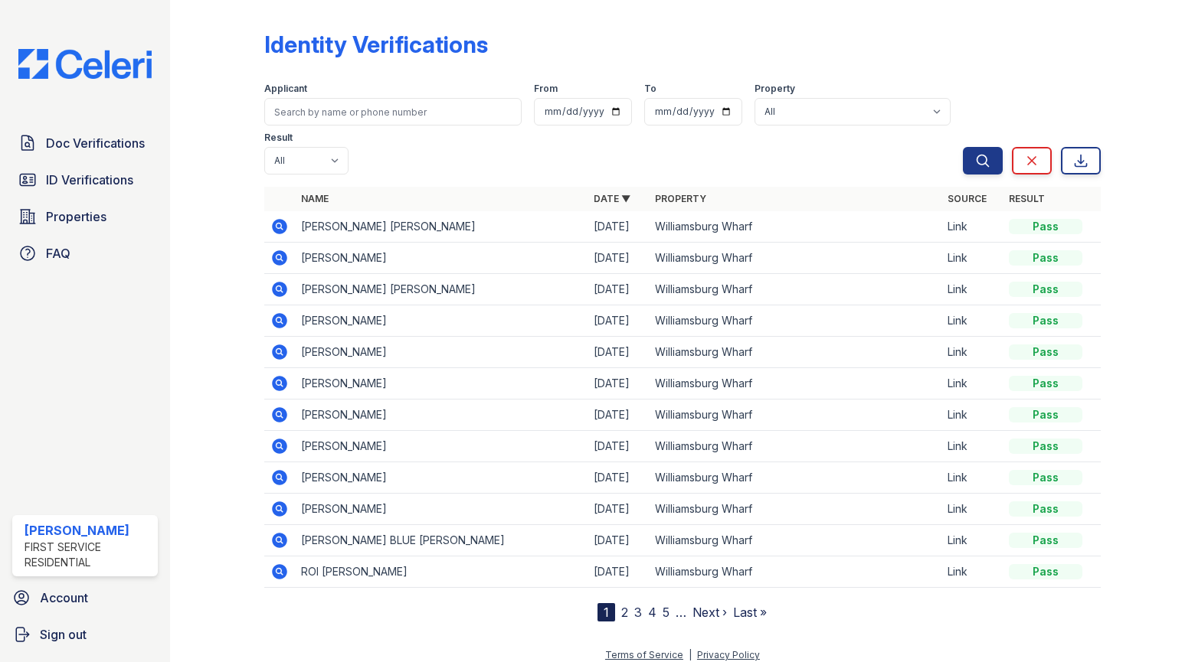
click at [280, 312] on icon at bounding box center [279, 321] width 18 height 18
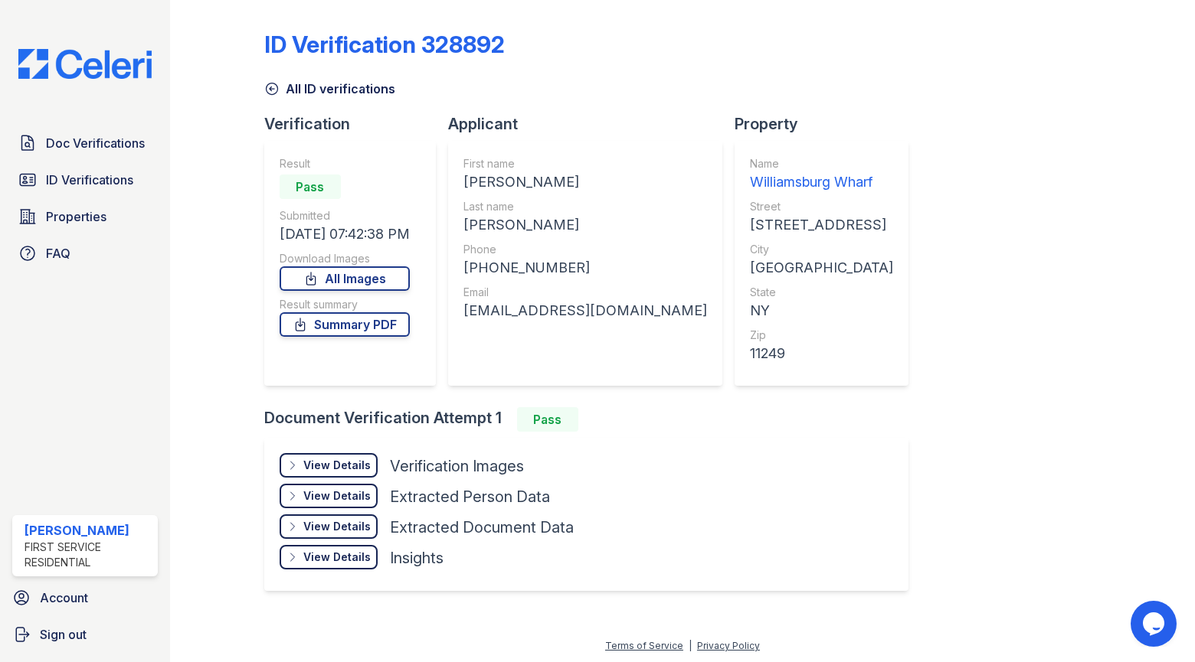
click at [319, 463] on div "View Details" at bounding box center [336, 465] width 67 height 15
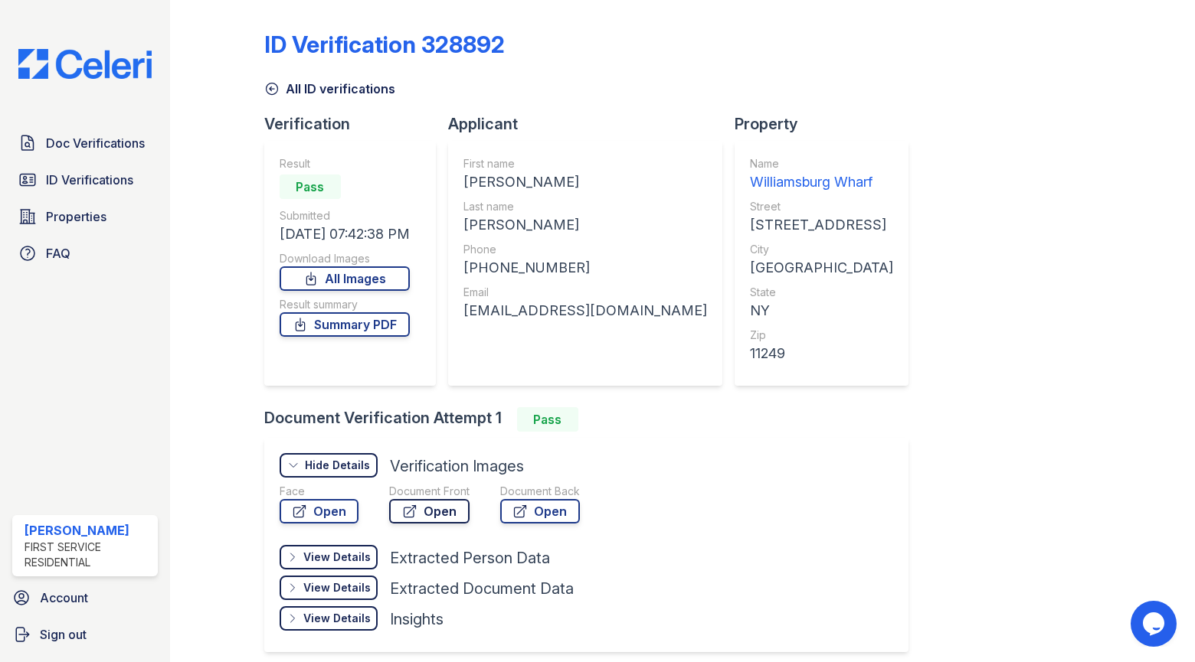
click at [410, 508] on icon at bounding box center [409, 511] width 15 height 15
click at [557, 24] on div "ID Verification 328892 All ID verifications Verification Result Pass Submitted …" at bounding box center [682, 340] width 836 height 668
click at [63, 145] on span "Doc Verifications" at bounding box center [95, 143] width 99 height 18
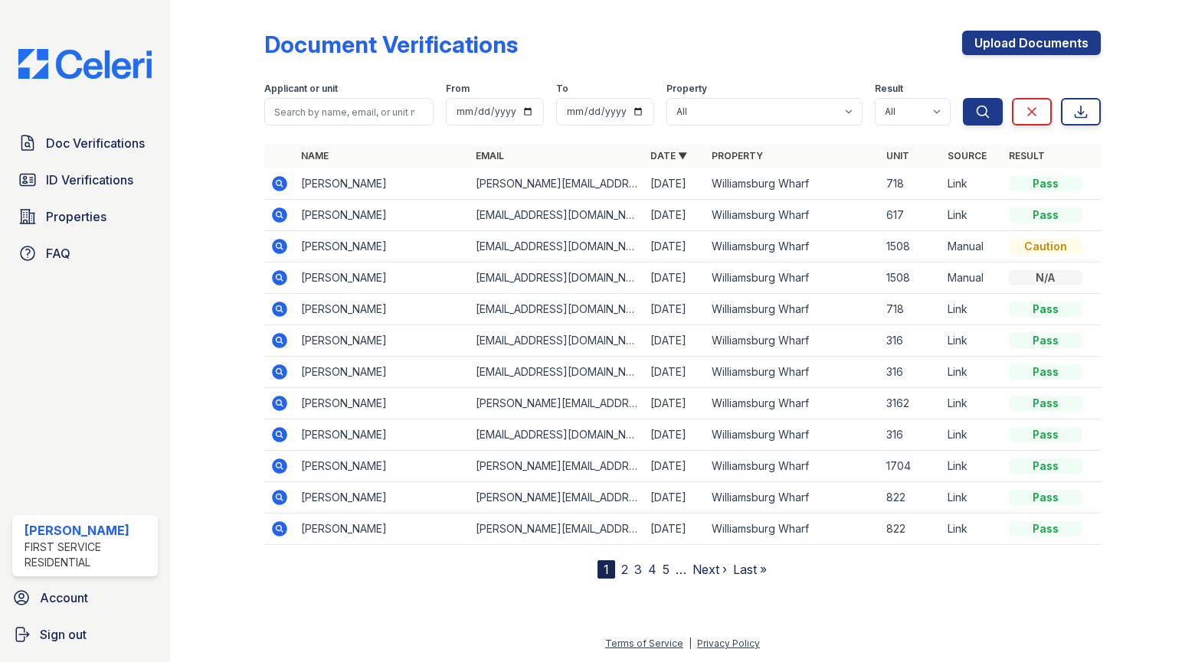
click at [274, 430] on icon at bounding box center [279, 434] width 15 height 15
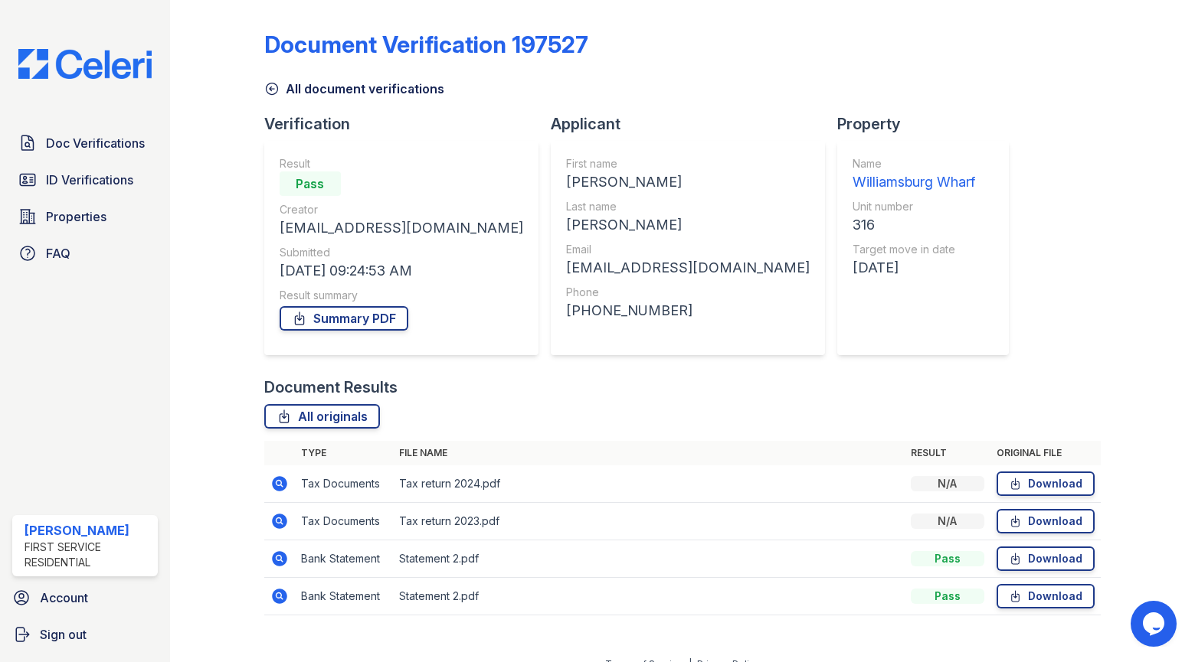
scroll to position [21, 0]
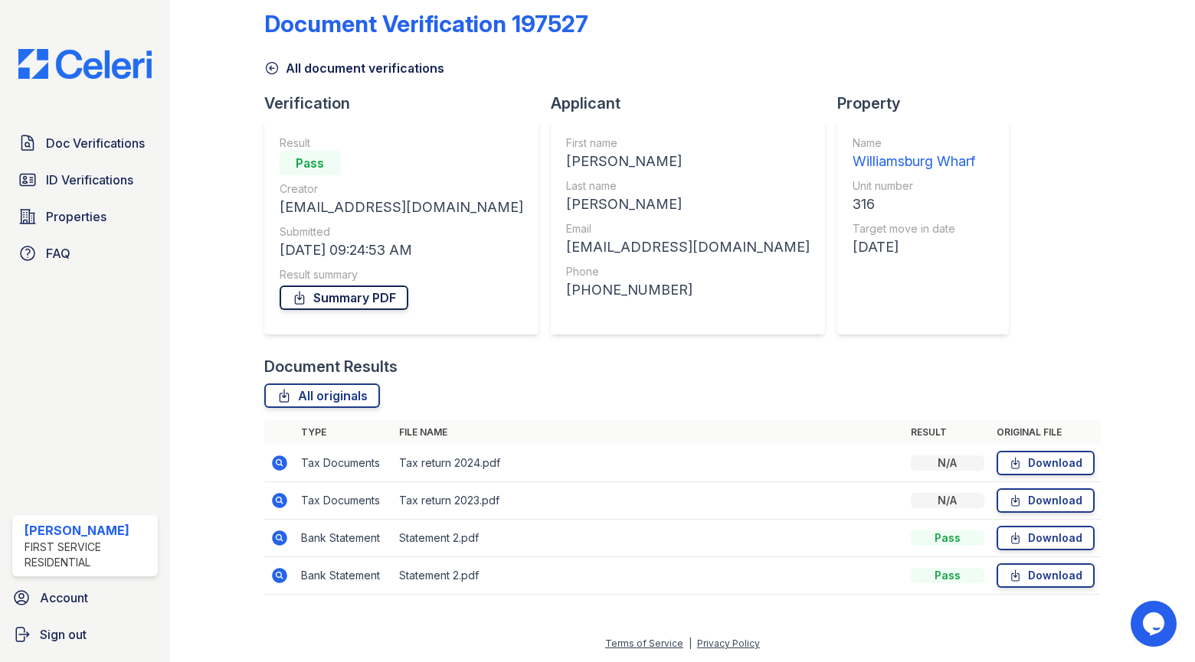
click at [361, 293] on link "Summary PDF" at bounding box center [344, 298] width 129 height 25
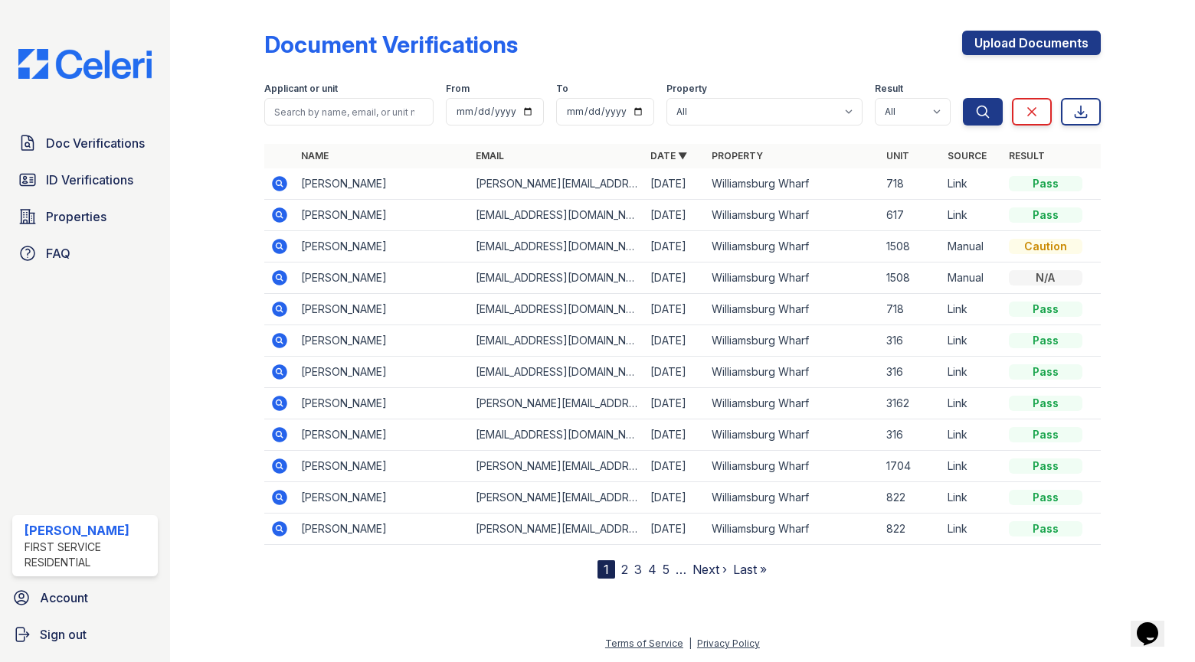
click at [280, 341] on icon at bounding box center [278, 340] width 4 height 4
click at [276, 373] on icon at bounding box center [279, 372] width 18 height 18
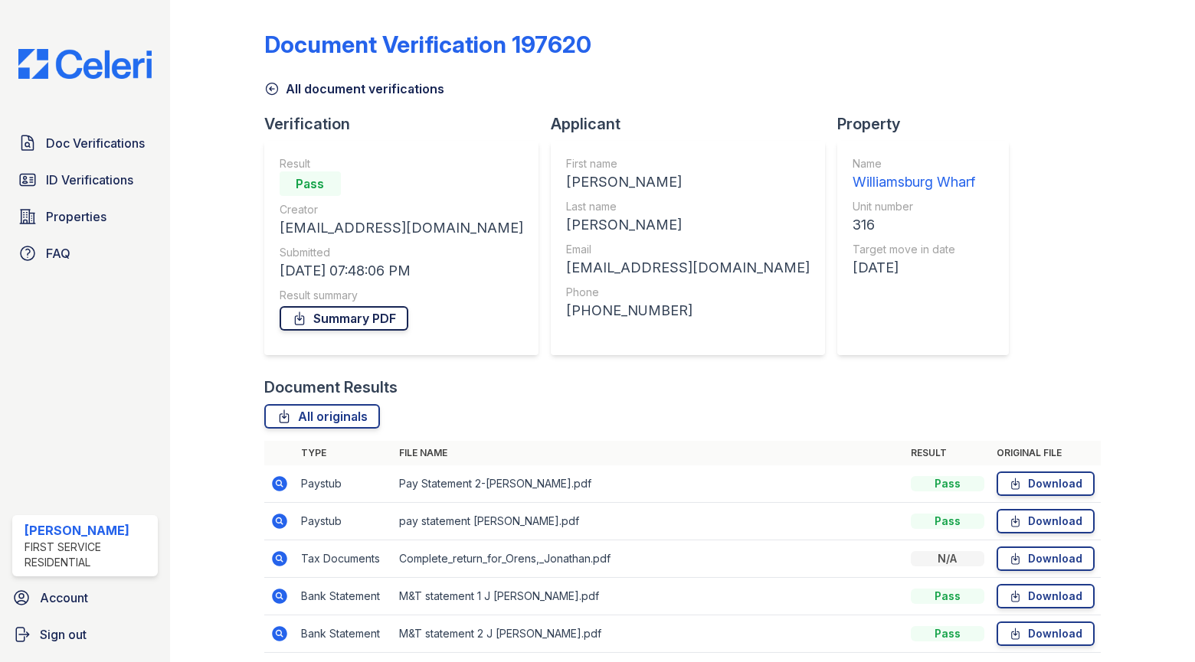
click at [338, 322] on link "Summary PDF" at bounding box center [344, 318] width 129 height 25
drag, startPoint x: 210, startPoint y: 22, endPoint x: 218, endPoint y: 22, distance: 8.4
click at [210, 22] on div at bounding box center [230, 337] width 70 height 662
